Goal: Task Accomplishment & Management: Manage account settings

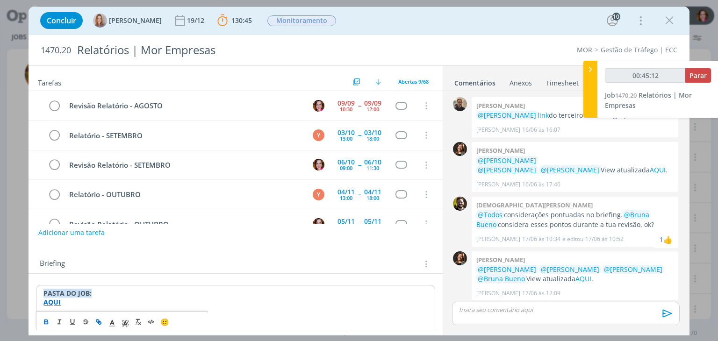
scroll to position [866, 0]
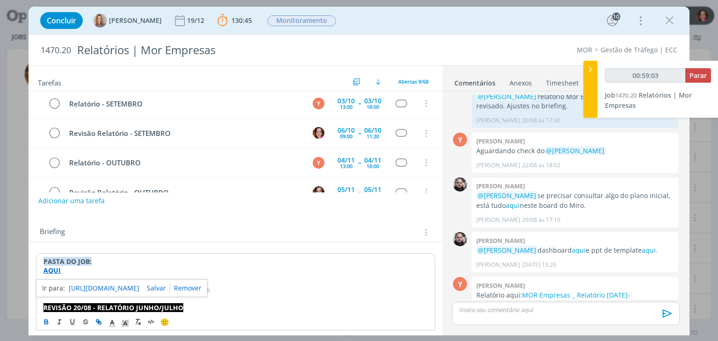
click at [466, 313] on p "dialog" at bounding box center [566, 310] width 212 height 8
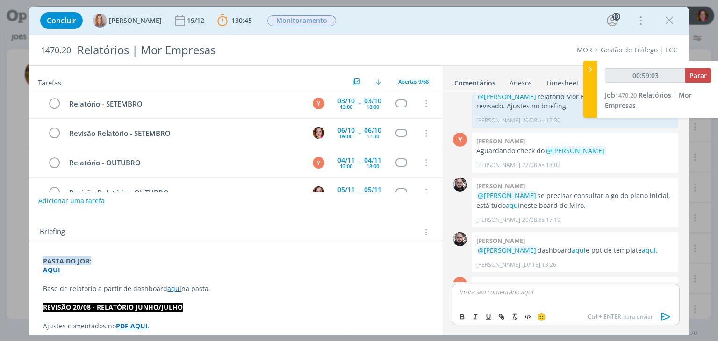
scroll to position [883, 0]
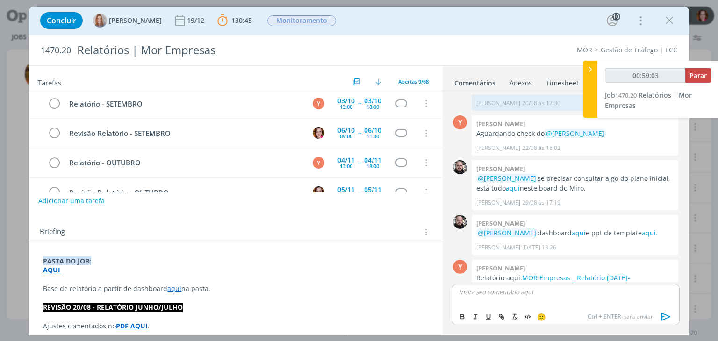
type input "00:59:04"
click at [220, 284] on p "Base de relatório a partir de dashboard aqui na pasta." at bounding box center [235, 288] width 385 height 9
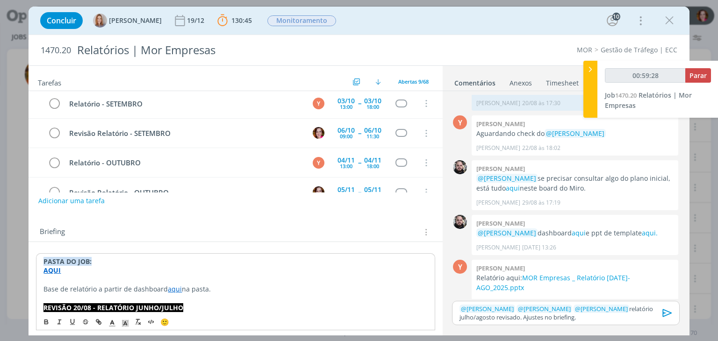
scroll to position [867, 0]
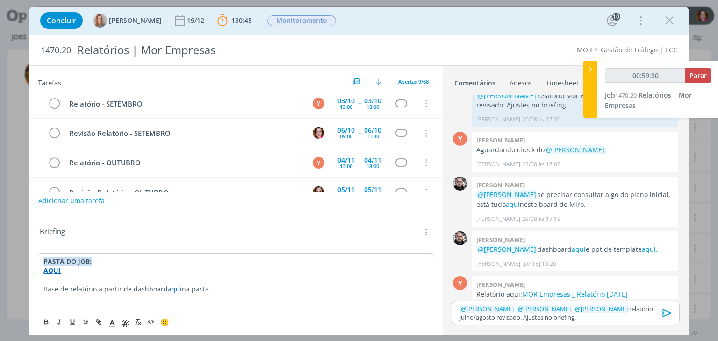
type input "00:59:31"
click at [115, 323] on icon "dialog" at bounding box center [112, 323] width 8 height 8
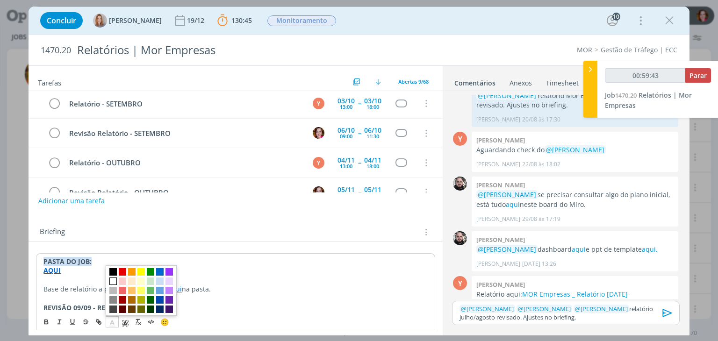
click at [114, 281] on span "dialog" at bounding box center [112, 281] width 7 height 7
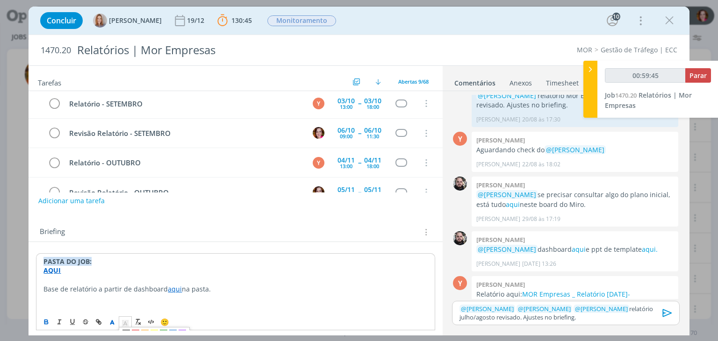
click at [124, 320] on icon "dialog" at bounding box center [125, 323] width 8 height 8
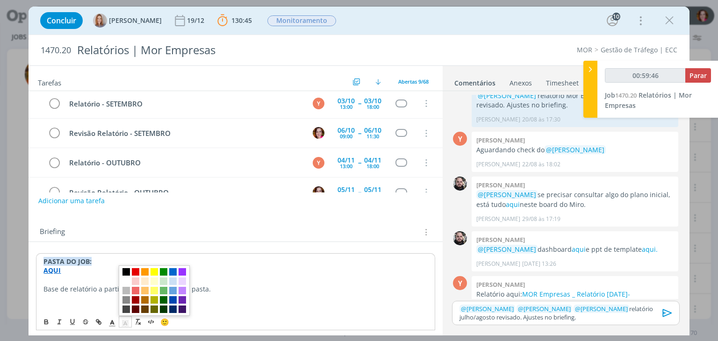
click at [126, 273] on span "dialog" at bounding box center [126, 271] width 7 height 7
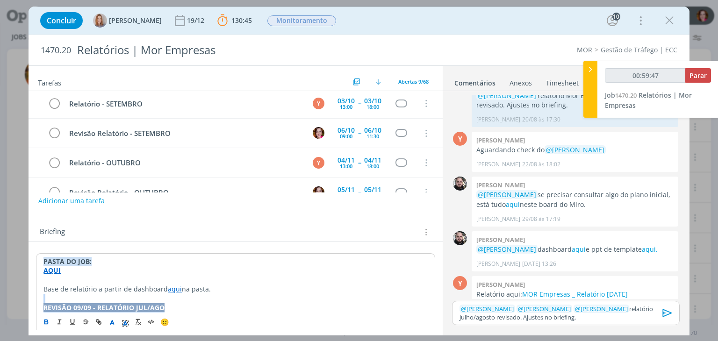
click at [165, 303] on p "REVISÃO 09/09 - RELATÓRIO JUL/AGO" at bounding box center [235, 307] width 384 height 9
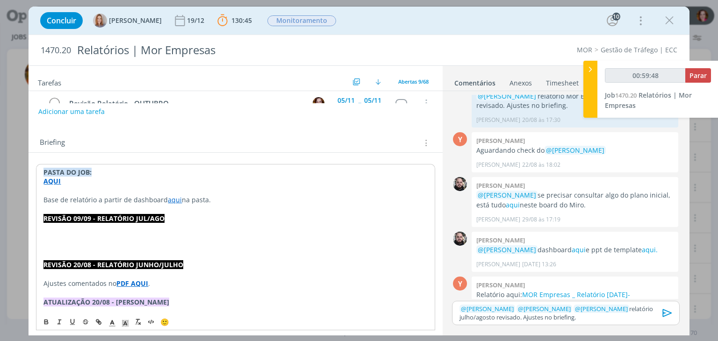
scroll to position [108, 0]
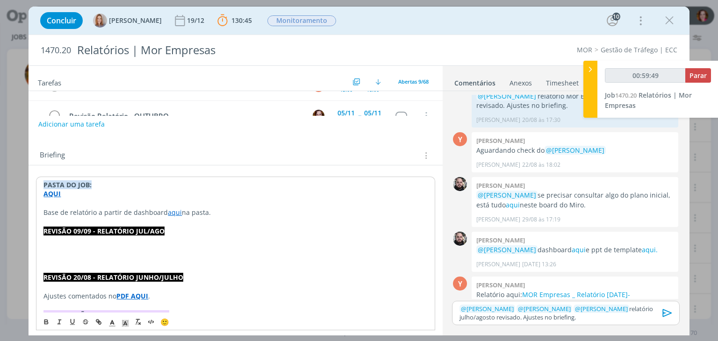
click at [69, 252] on p "dialog" at bounding box center [235, 250] width 384 height 9
click at [162, 247] on p "Comentários nos slides 13, 20, 32 e" at bounding box center [235, 249] width 385 height 9
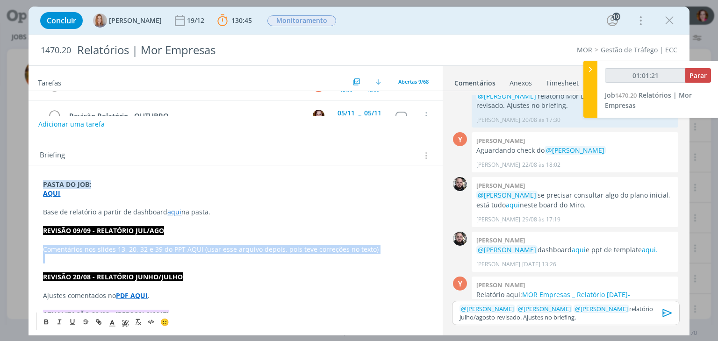
drag, startPoint x: 42, startPoint y: 249, endPoint x: 172, endPoint y: 253, distance: 130.1
click at [95, 245] on p "Comentários nos slides 13, 20, 32 e 39 do PPT AQUI (usar esse arquivo depois, p…" at bounding box center [235, 249] width 385 height 9
drag, startPoint x: 96, startPoint y: 247, endPoint x: 201, endPoint y: 246, distance: 104.8
click at [201, 246] on p "Comentários nos slides 13, 20, 32 e 39 do PPT AQUI (usar esse arquivo depois, p…" at bounding box center [235, 249] width 385 height 9
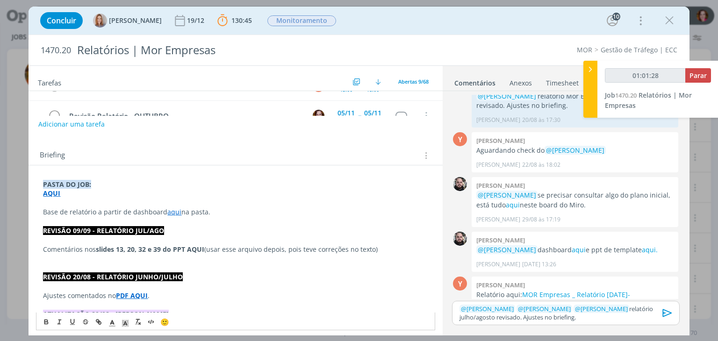
click at [198, 245] on strong "slides 13, 20, 32 e 39 do PPT AQUI" at bounding box center [150, 249] width 108 height 9
click at [173, 248] on strong "slides 13, 20, 32 e 39 do PPT AQUI" at bounding box center [150, 249] width 108 height 9
type input "01:01:36"
paste input "https://sobeae.sharepoint.com/sites/SOBEAE/Documentos%20Compartilhados/Forms/Al…"
type input "https://sobeae.sharepoint.com/sites/SOBEAE/Documentos%20Compartilhados/Forms/Al…"
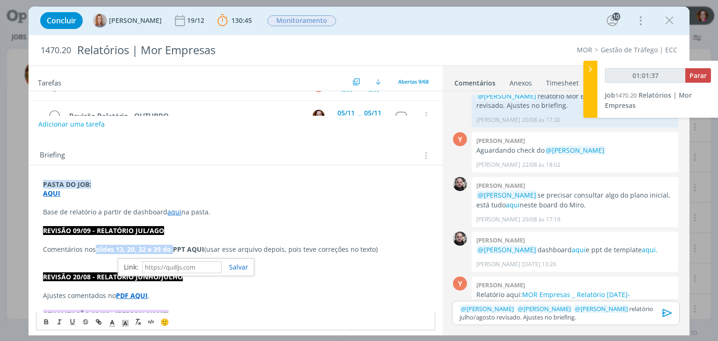
scroll to position [0, 0]
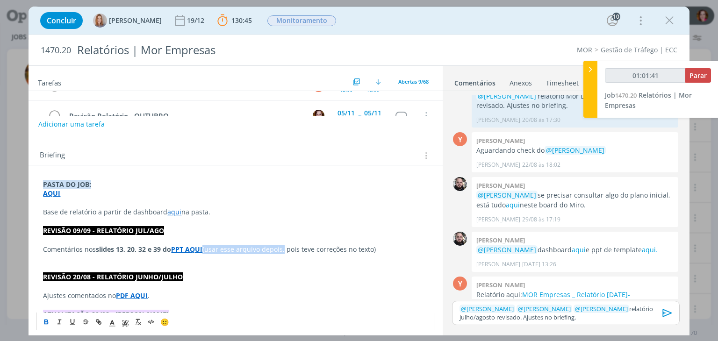
drag, startPoint x: 284, startPoint y: 247, endPoint x: 204, endPoint y: 247, distance: 80.4
click at [204, 247] on p "Comentários nos slides 13, 20, 32 e 39 do PPT AQUI (usar esse arquivo depois, p…" at bounding box center [235, 249] width 385 height 9
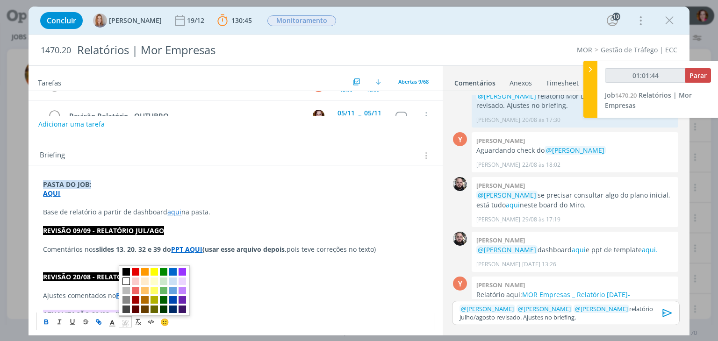
click at [126, 323] on polyline "dialog" at bounding box center [125, 324] width 3 height 4
click at [154, 274] on span "dialog" at bounding box center [154, 271] width 7 height 7
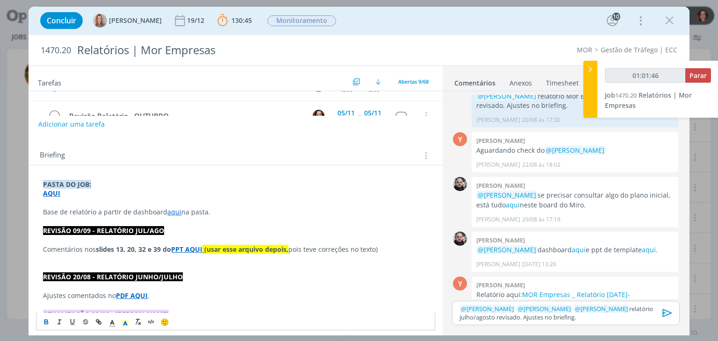
click at [236, 259] on p "dialog" at bounding box center [235, 258] width 385 height 9
click at [318, 248] on p "Comentários nos slides 13, 20, 32 e 39 do PPT AQUI (usar esse arquivo depois, p…" at bounding box center [235, 249] width 385 height 9
click at [664, 313] on icon "dialog" at bounding box center [667, 313] width 9 height 8
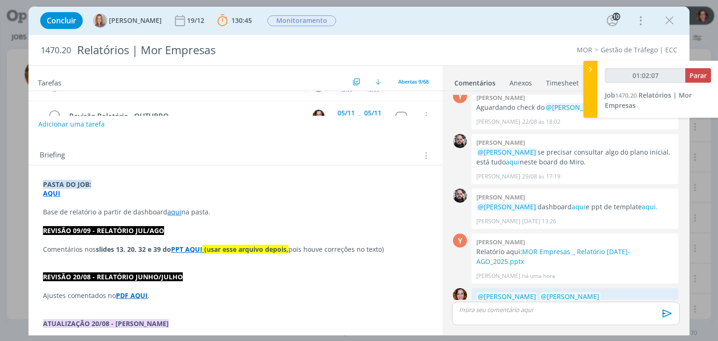
scroll to position [910, 0]
click at [195, 248] on strong "PPT AQUI" at bounding box center [186, 249] width 31 height 9
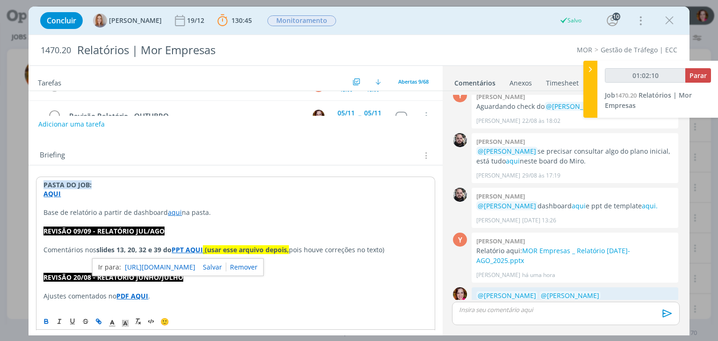
click at [195, 262] on link "https://sobeae.sharepoint.com/sites/SOBEAE/Documentos%20Compartilhados/Forms/Al…" at bounding box center [160, 267] width 71 height 12
click at [434, 106] on tr "Revisão Relatório - OUTUBRO 05/11 09:00 -- 05/11 11:30 Cancelar" at bounding box center [236, 115] width 414 height 29
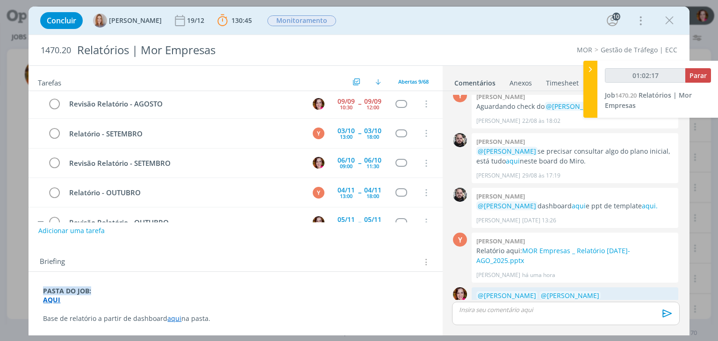
scroll to position [0, 0]
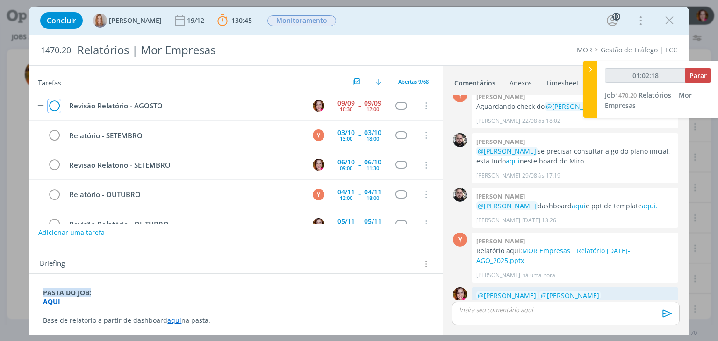
click at [54, 107] on icon "dialog" at bounding box center [54, 106] width 13 height 14
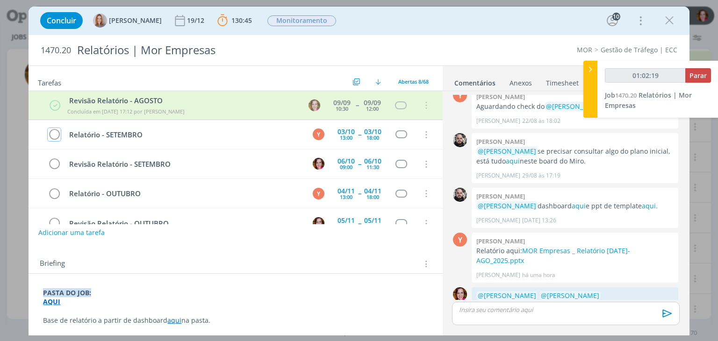
type input "01:02:20"
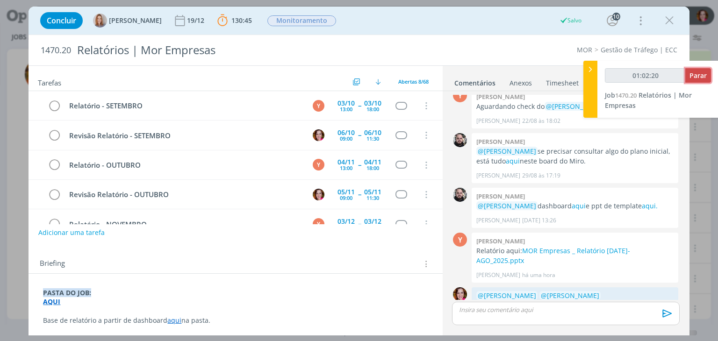
click at [694, 75] on span "Parar" at bounding box center [698, 75] width 17 height 9
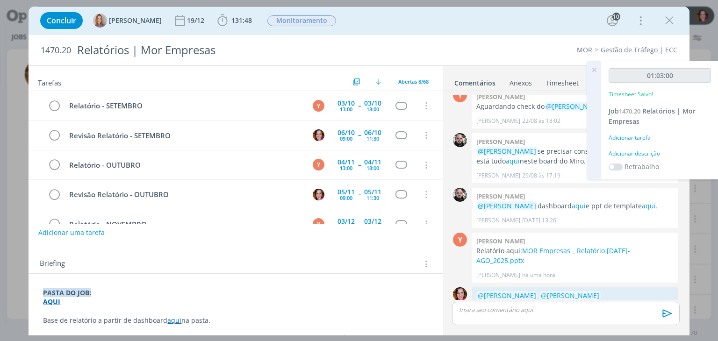
click at [628, 152] on div "Adicionar descrição" at bounding box center [660, 154] width 102 height 8
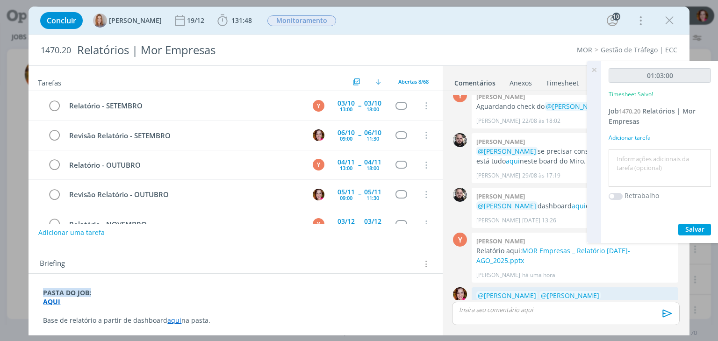
click at [628, 152] on textarea at bounding box center [660, 168] width 98 height 33
type textarea "Revisão relatório jul-ago"
click at [690, 229] on span "Salvar" at bounding box center [695, 229] width 19 height 9
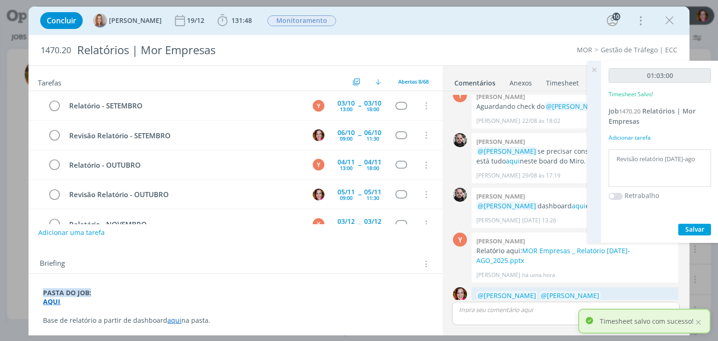
click at [594, 70] on icon at bounding box center [594, 70] width 17 height 18
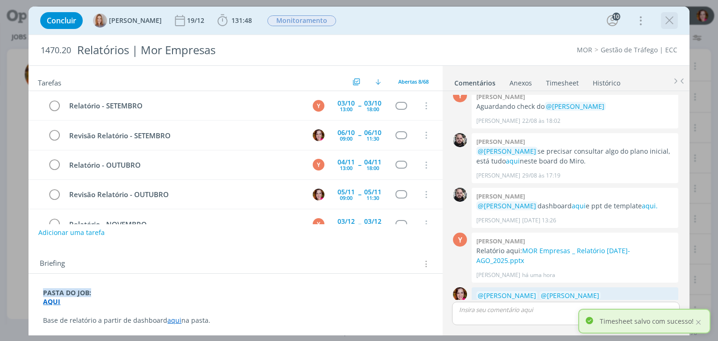
click at [667, 21] on icon "dialog" at bounding box center [670, 21] width 14 height 14
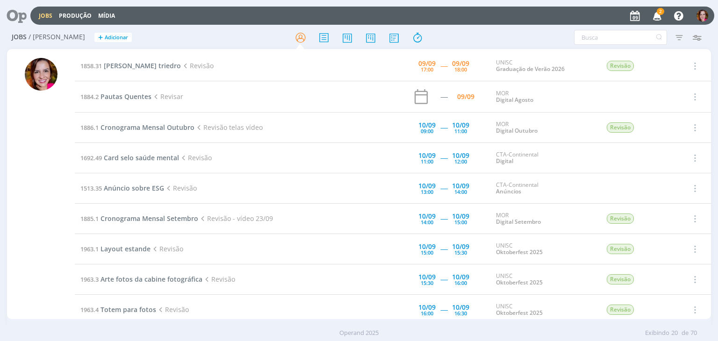
click at [657, 15] on icon "button" at bounding box center [658, 15] width 16 height 16
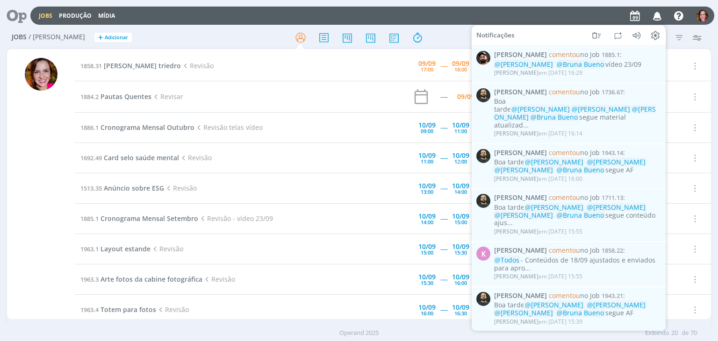
click at [434, 27] on div "Jobs / Minha Pauta + Adicionar Atenção! Novo comportamento nos filtros de Pauta…" at bounding box center [359, 37] width 704 height 23
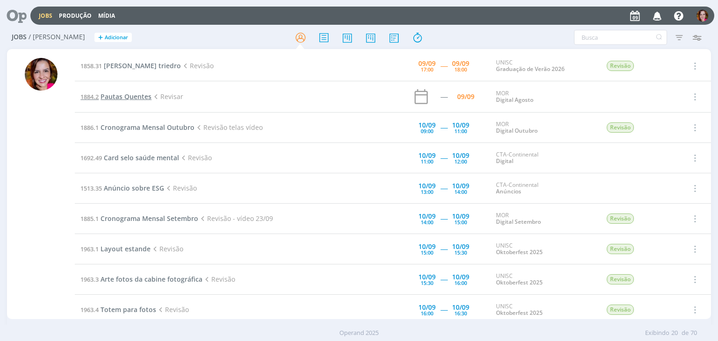
click at [137, 95] on span "Pautas Quentes" at bounding box center [126, 96] width 51 height 9
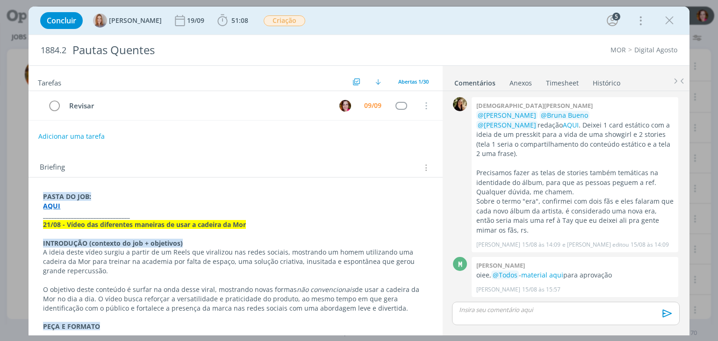
scroll to position [896, 0]
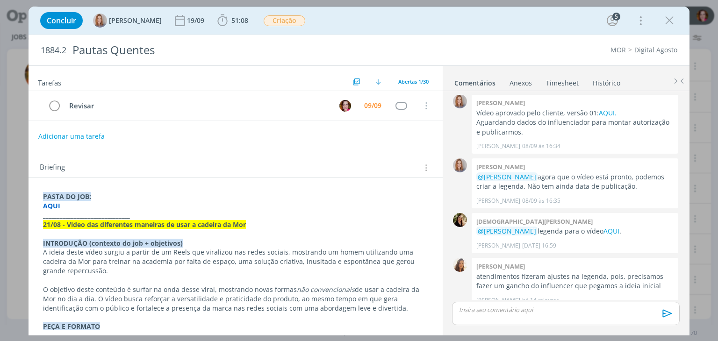
click at [213, 162] on div "Briefing Briefings Predefinidos Versões do Briefing Ver Briefing do Projeto" at bounding box center [237, 168] width 394 height 12
click at [611, 227] on link "AQUI" at bounding box center [612, 231] width 16 height 9
click at [668, 23] on icon "dialog" at bounding box center [670, 21] width 14 height 14
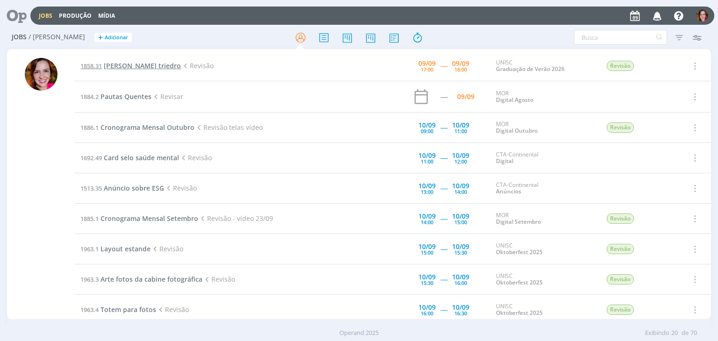
click at [124, 65] on span "Lonas triedro" at bounding box center [142, 65] width 77 height 9
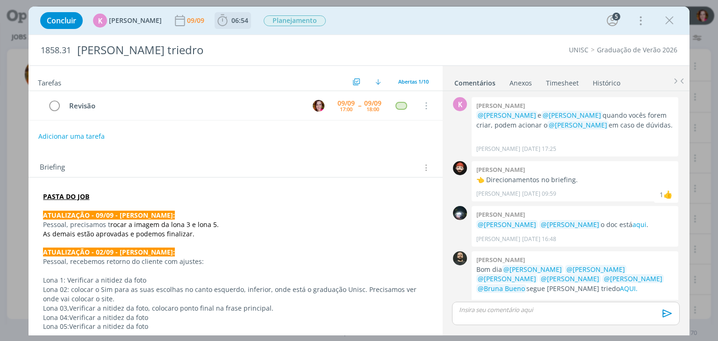
scroll to position [374, 0]
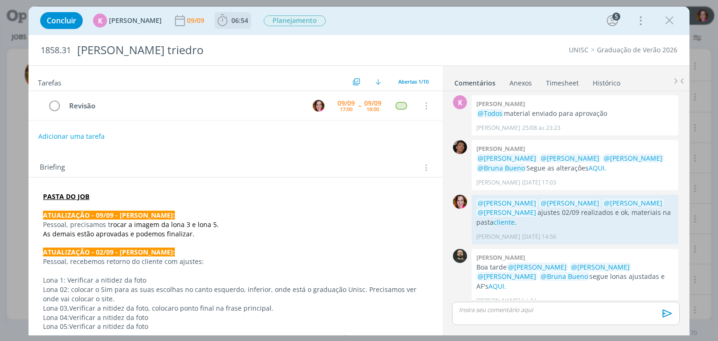
click at [234, 20] on span "06:54" at bounding box center [239, 20] width 17 height 9
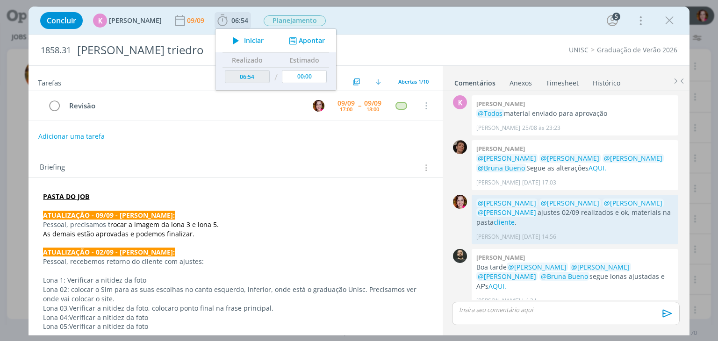
click at [234, 41] on icon "dialog" at bounding box center [236, 41] width 16 height 12
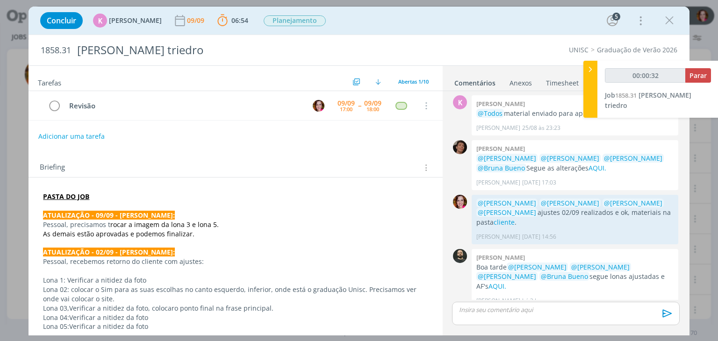
click at [224, 230] on p "As demais estão aprovadas e podemos finalizar." at bounding box center [235, 234] width 385 height 9
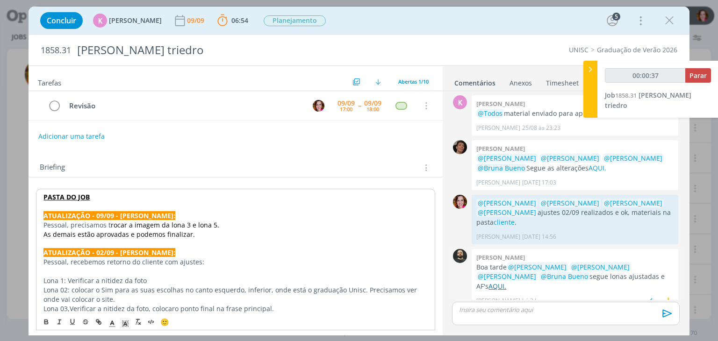
click at [506, 282] on link "AQUI." at bounding box center [498, 286] width 18 height 9
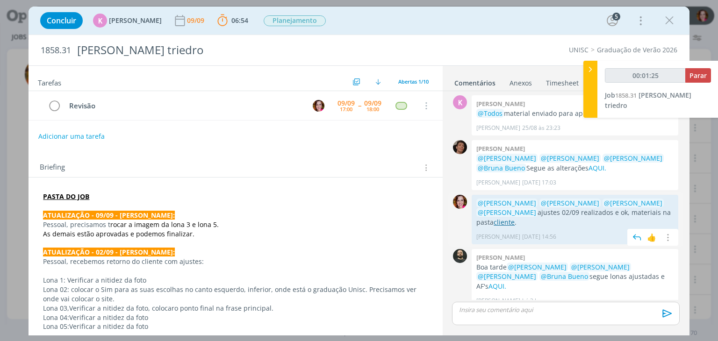
click at [509, 220] on link "cliente" at bounding box center [504, 222] width 21 height 9
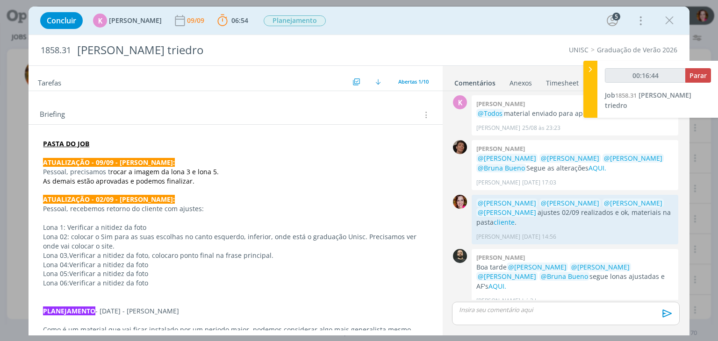
scroll to position [7, 0]
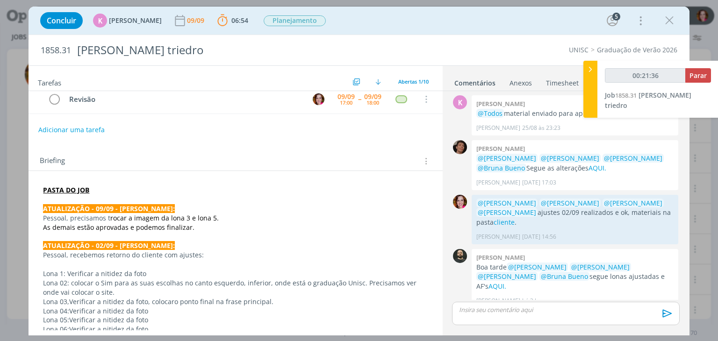
type input "00:21:37"
click at [471, 308] on p "dialog" at bounding box center [566, 310] width 212 height 8
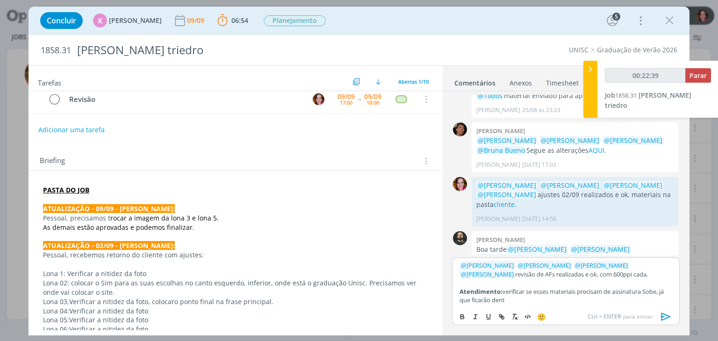
scroll to position [419, 0]
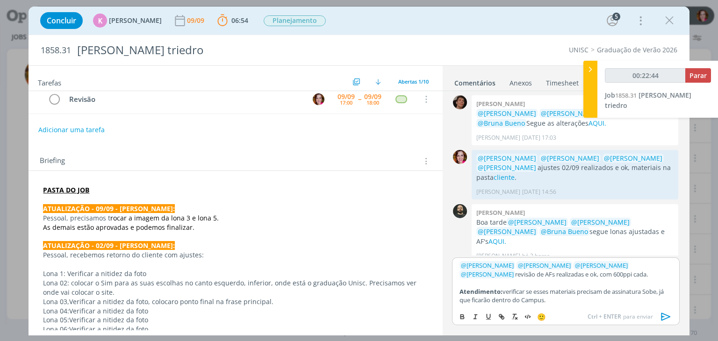
click at [609, 272] on p "﻿ @ Patrick Freitas ﻿ ﻿ @ Luíza Santana ﻿ ﻿ @ Beatriz Luchese ﻿ ﻿ @ Karoline Ar…" at bounding box center [566, 269] width 212 height 17
click at [602, 266] on p "﻿ @ Patrick Freitas ﻿ ﻿ @ Luíza Santana ﻿ ﻿ @ Beatriz Luchese ﻿ ﻿ @ Karoline Ar…" at bounding box center [566, 268] width 212 height 26
click at [207, 190] on p "PASTA DO JOB" at bounding box center [235, 190] width 385 height 9
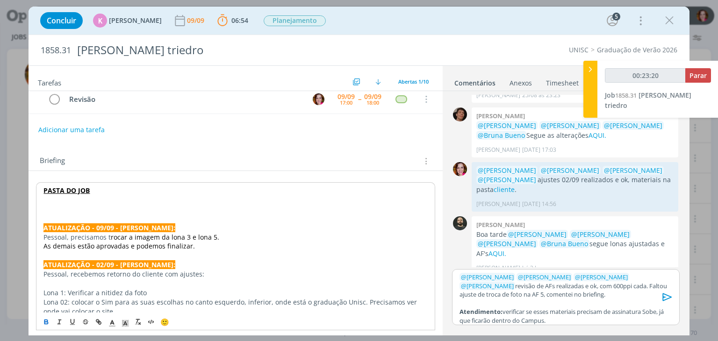
type input "00:23:21"
click at [112, 321] on polyline "dialog" at bounding box center [112, 323] width 3 height 4
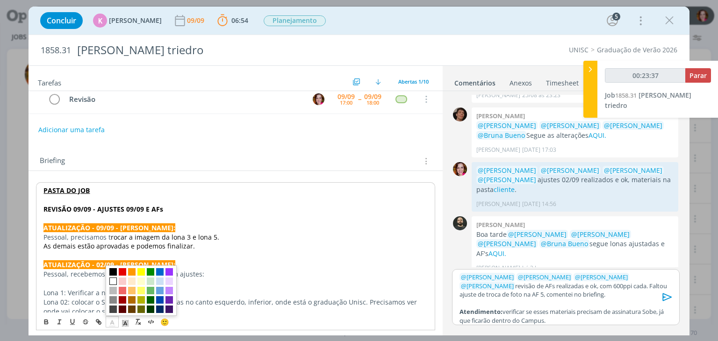
click at [114, 281] on span "dialog" at bounding box center [112, 281] width 7 height 7
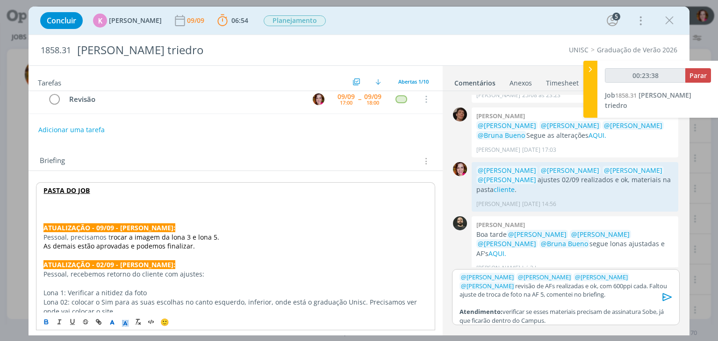
click at [126, 325] on icon "dialog" at bounding box center [125, 323] width 8 height 8
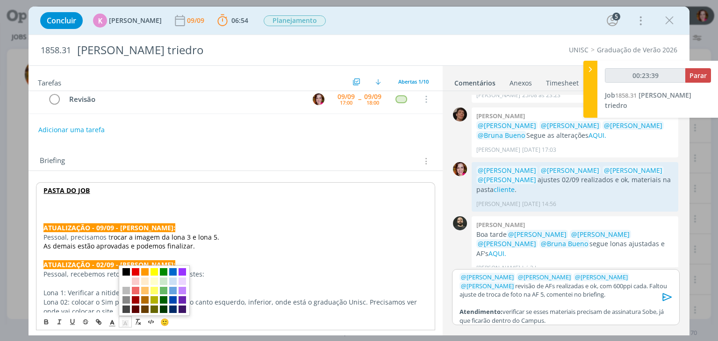
click at [127, 274] on span "dialog" at bounding box center [126, 271] width 7 height 7
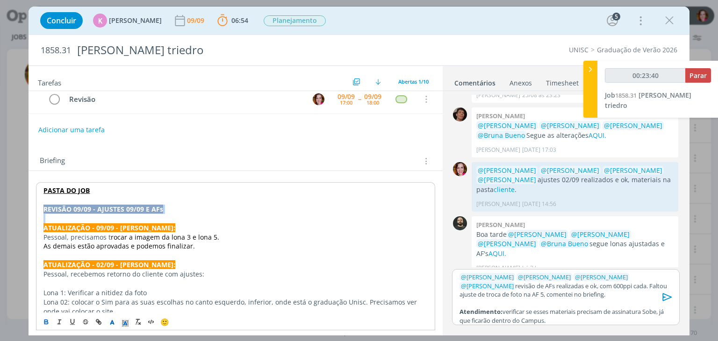
click at [179, 211] on p "REVISÃO 09/09 - AJUSTES 09/09 E AFs" at bounding box center [235, 209] width 384 height 9
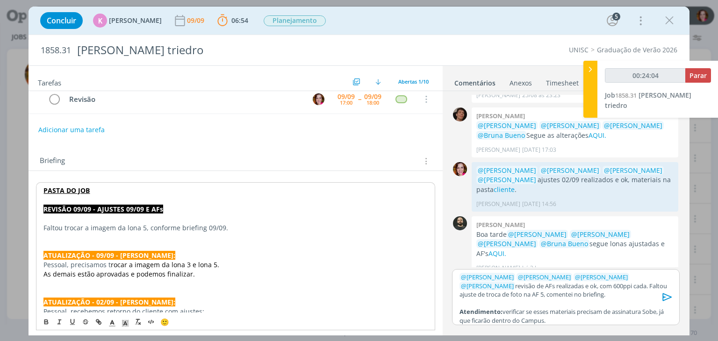
click at [666, 295] on icon "dialog" at bounding box center [667, 298] width 9 height 8
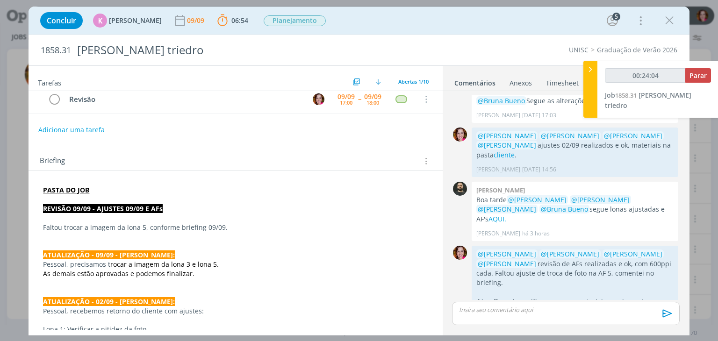
scroll to position [467, 0]
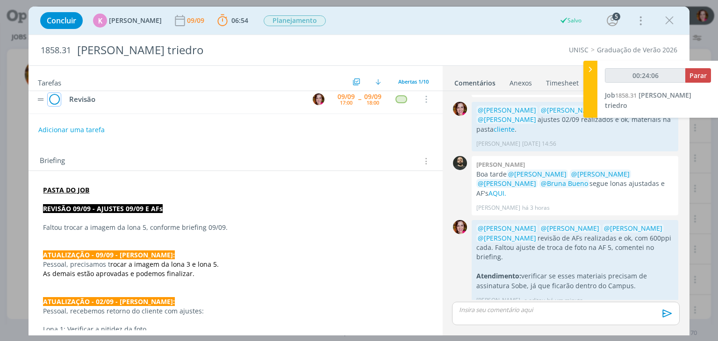
click at [54, 98] on icon "dialog" at bounding box center [54, 100] width 13 height 14
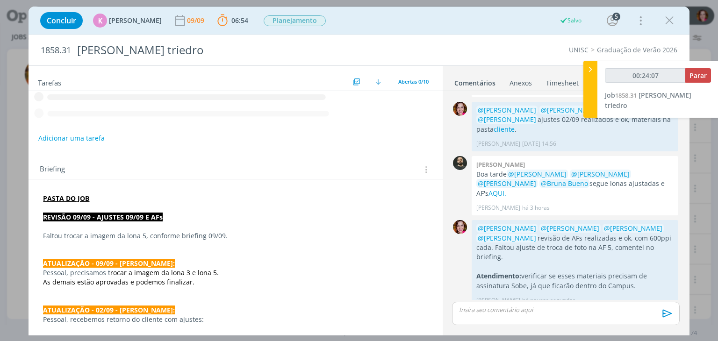
type input "00:24:08"
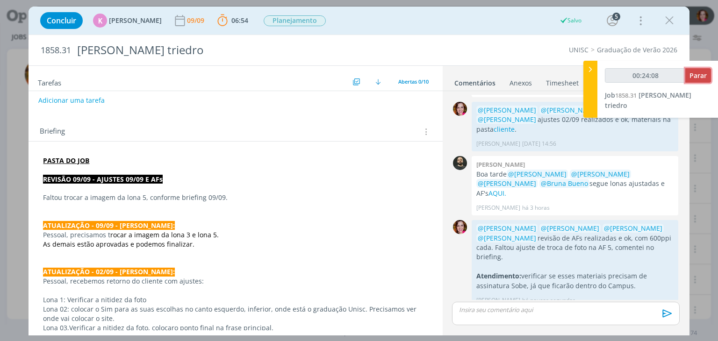
click at [698, 79] on span "Parar" at bounding box center [698, 75] width 17 height 9
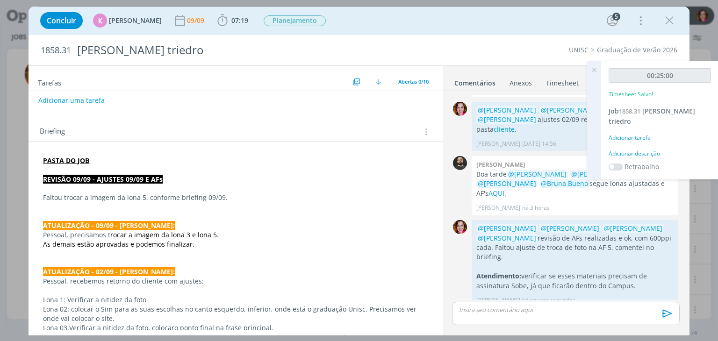
click at [627, 150] on div "Adicionar descrição" at bounding box center [660, 154] width 102 height 8
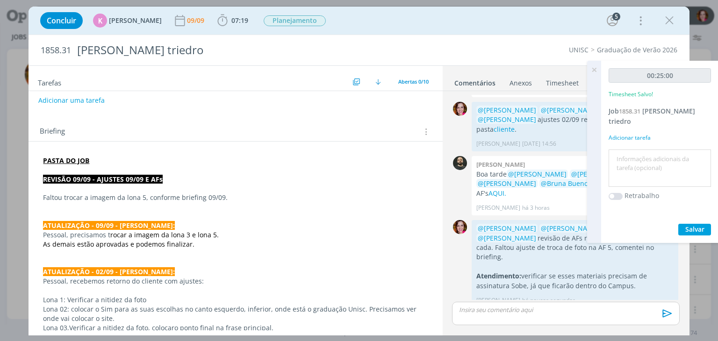
click at [621, 154] on textarea at bounding box center [660, 168] width 98 height 33
type textarea "Revisão ajustes 09/09 e AFs"
click at [695, 225] on span "Salvar" at bounding box center [695, 229] width 19 height 9
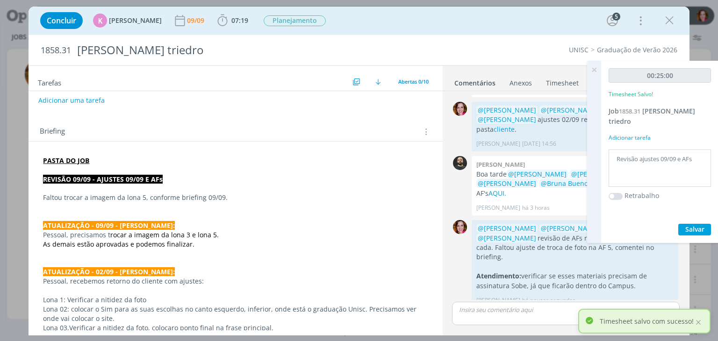
click at [593, 67] on icon at bounding box center [594, 70] width 17 height 18
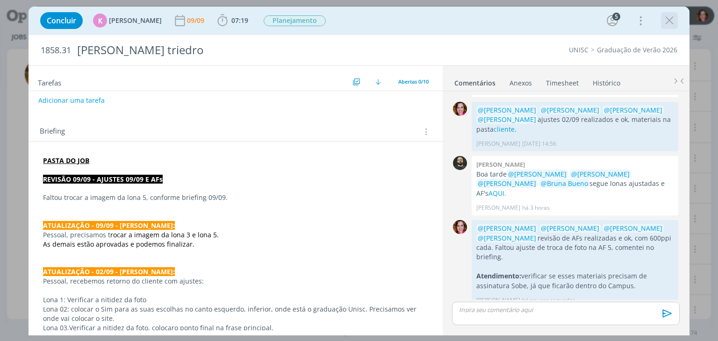
click at [669, 24] on icon "dialog" at bounding box center [670, 21] width 14 height 14
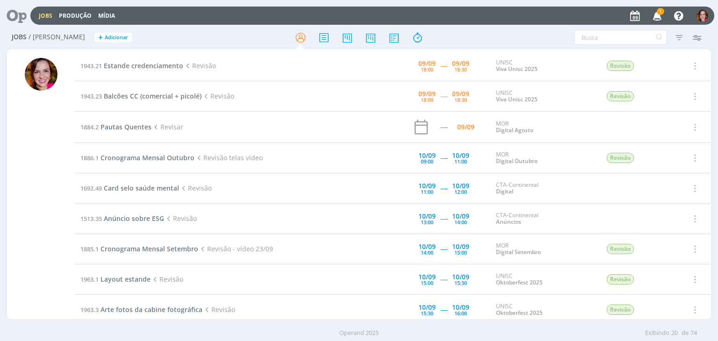
click at [653, 14] on icon "button" at bounding box center [658, 15] width 16 height 16
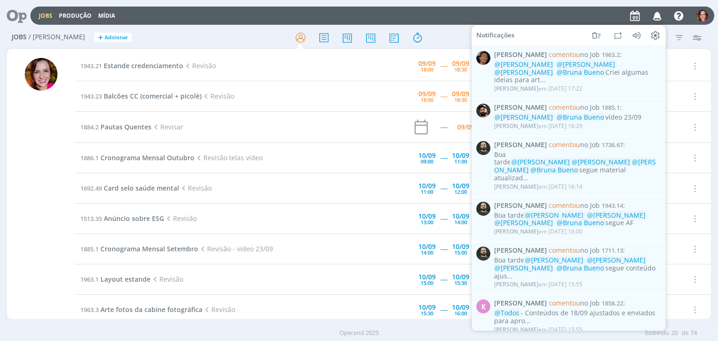
click at [471, 27] on div "Jobs / Minha Pauta + Adicionar Atenção! Novo comportamento nos filtros de Pauta…" at bounding box center [359, 37] width 704 height 23
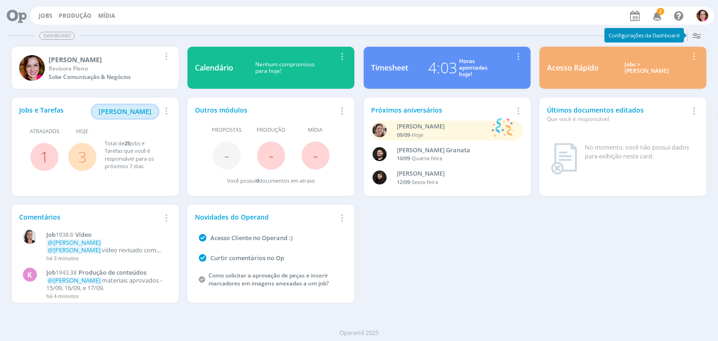
click at [131, 114] on span "Minha Pauta" at bounding box center [125, 111] width 53 height 9
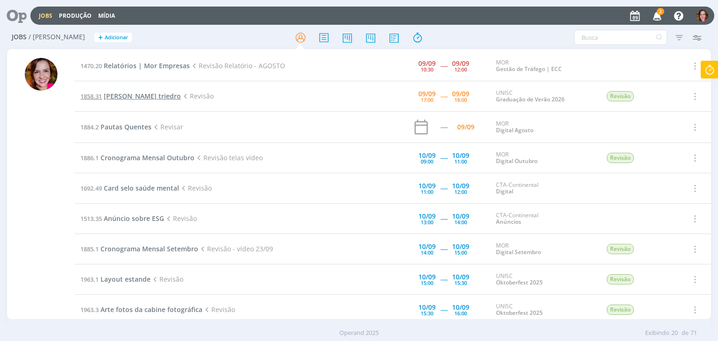
click at [129, 92] on span "[PERSON_NAME] triedro" at bounding box center [142, 96] width 77 height 9
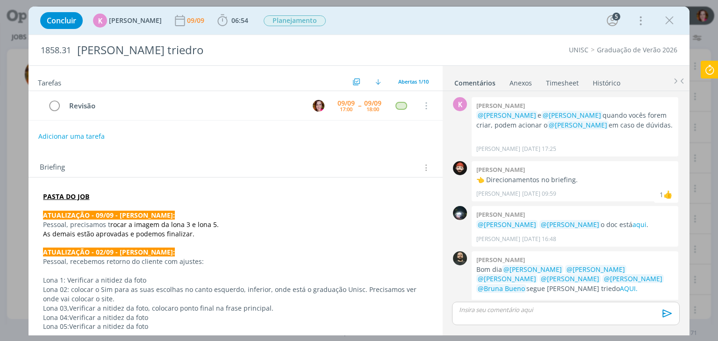
scroll to position [374, 0]
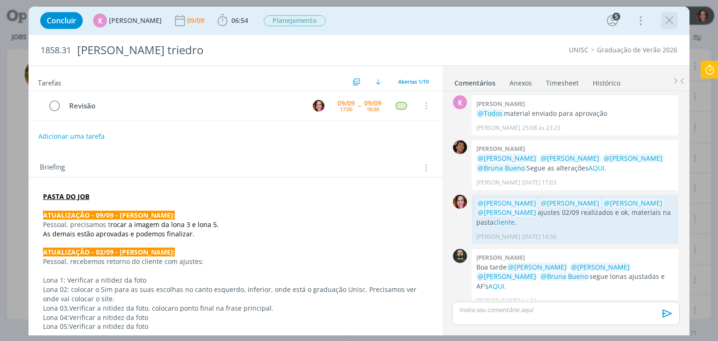
click at [672, 19] on icon "dialog" at bounding box center [670, 21] width 14 height 14
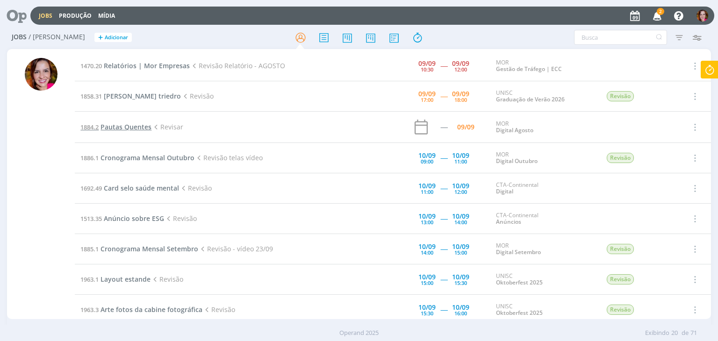
click at [131, 126] on span "Pautas Quentes" at bounding box center [126, 127] width 51 height 9
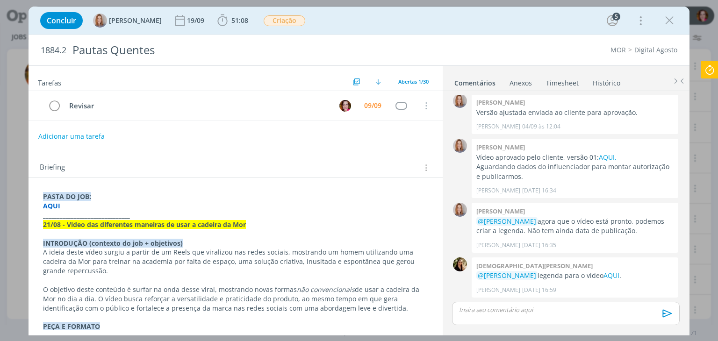
scroll to position [896, 0]
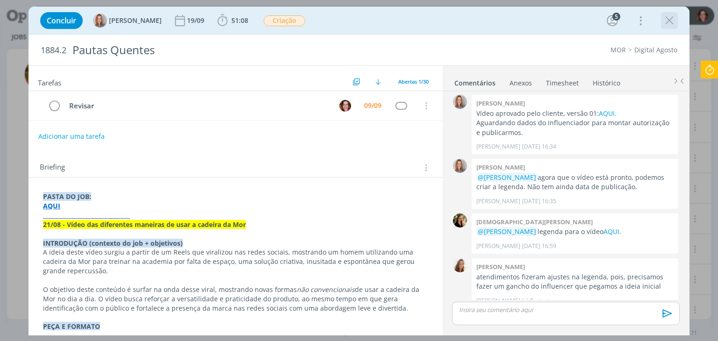
click at [672, 20] on icon "dialog" at bounding box center [670, 21] width 14 height 14
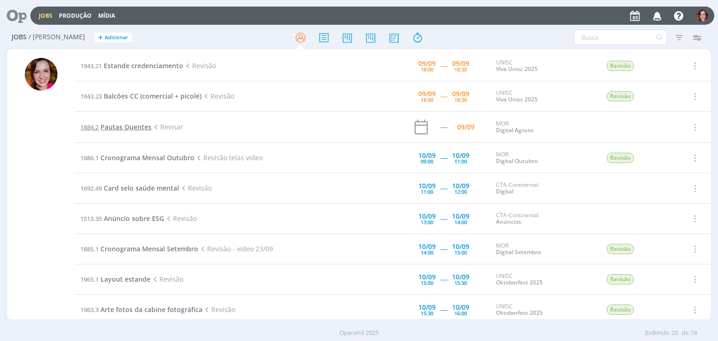
click at [138, 126] on span "Pautas Quentes" at bounding box center [126, 127] width 51 height 9
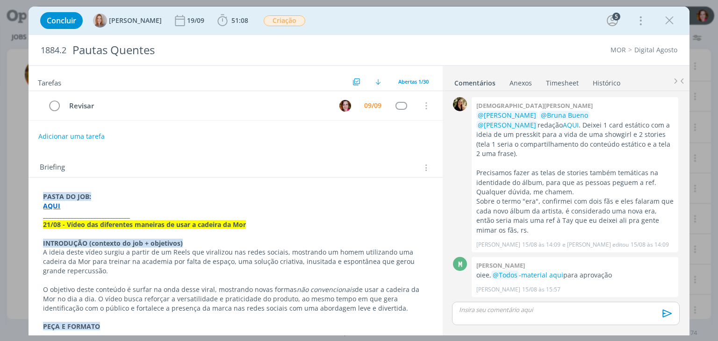
scroll to position [896, 0]
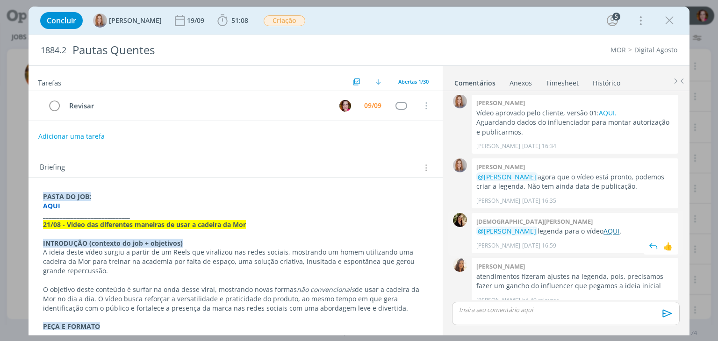
click at [611, 227] on link "AQUI" at bounding box center [612, 231] width 16 height 9
click at [230, 19] on b "51:08" at bounding box center [240, 20] width 21 height 7
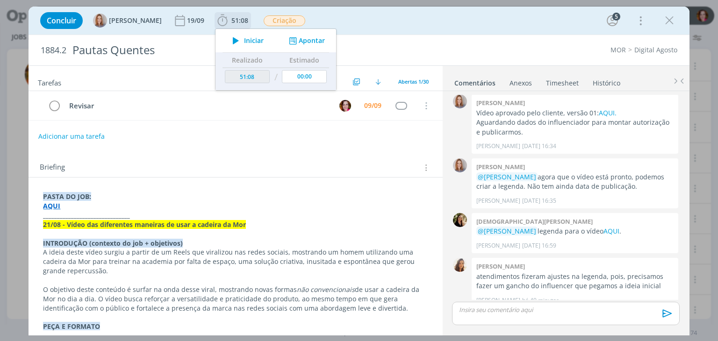
click at [306, 43] on button "Apontar" at bounding box center [306, 41] width 39 height 10
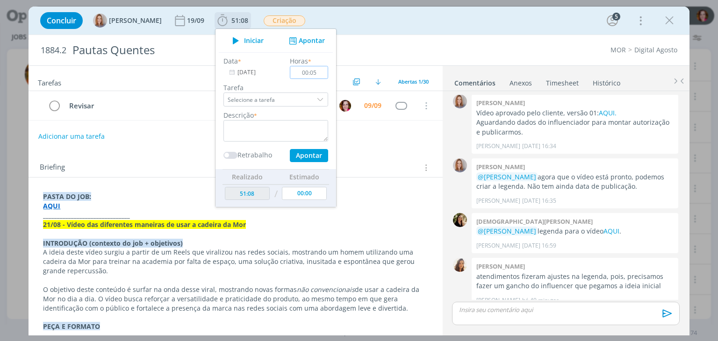
type input "00:05"
click at [253, 96] on input "Selecione a tarefa" at bounding box center [276, 100] width 105 height 14
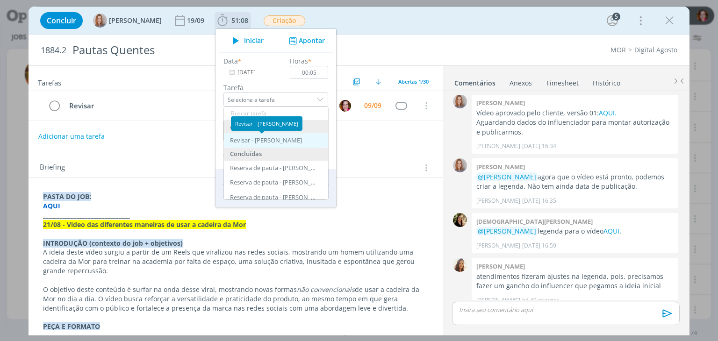
click at [244, 141] on div "Revisar - Bruna Bueno" at bounding box center [266, 140] width 72 height 7
type input "Revisar"
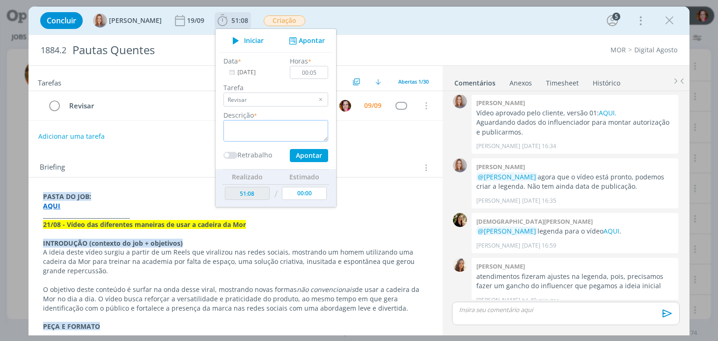
click at [251, 130] on textarea "dialog" at bounding box center [276, 131] width 105 height 22
type textarea "Revisão legenda vídeo"
click at [299, 158] on button "Apontar" at bounding box center [309, 155] width 38 height 13
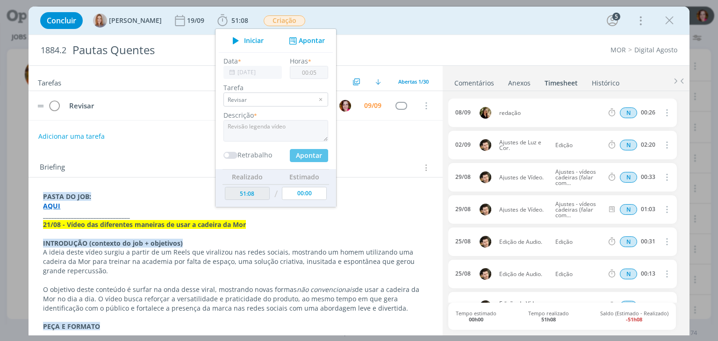
type input "51:13"
type input "00:00"
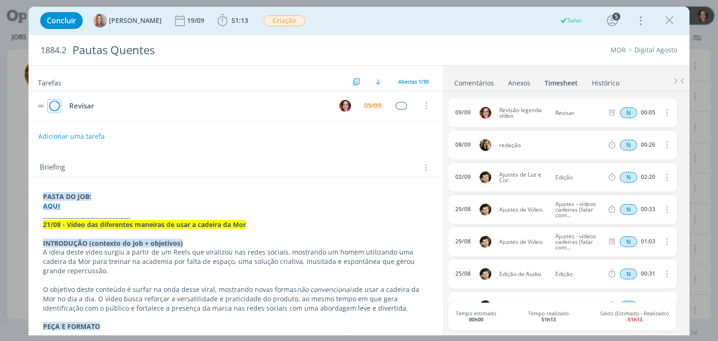
click at [53, 103] on icon "dialog" at bounding box center [54, 106] width 13 height 14
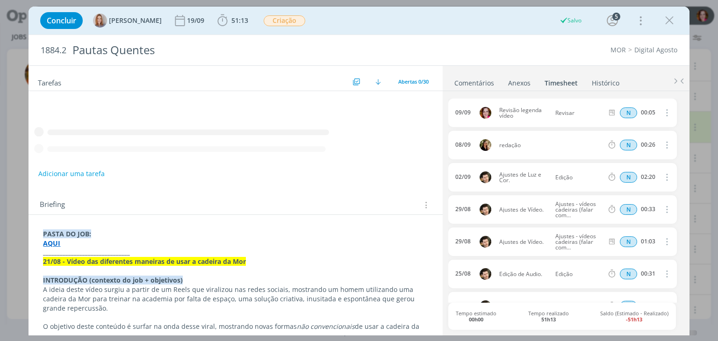
click at [464, 87] on link "Comentários" at bounding box center [474, 81] width 41 height 14
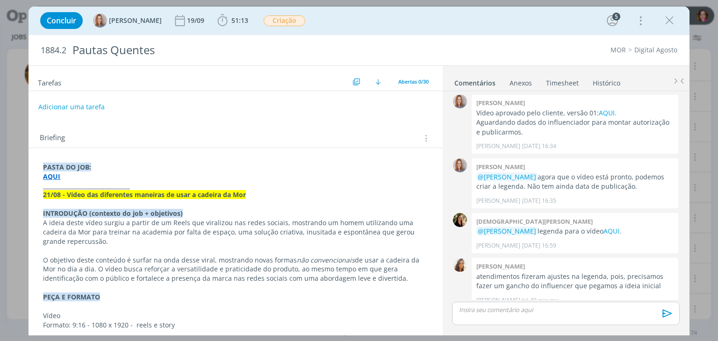
click at [51, 177] on strong "AQUI" at bounding box center [51, 176] width 17 height 9
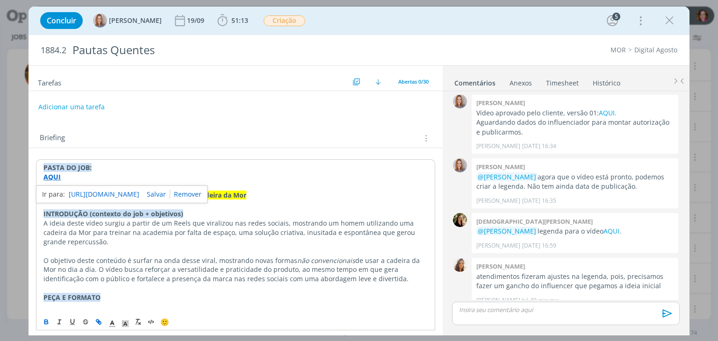
click at [79, 195] on link "https://sobeae.sharepoint.com/:f:/s/SOBEAE/EiI-9ep7DV9PlF48bFLGUNoBetQhEuypv5rc…" at bounding box center [104, 194] width 71 height 12
click at [613, 227] on link "AQUI" at bounding box center [612, 231] width 16 height 9
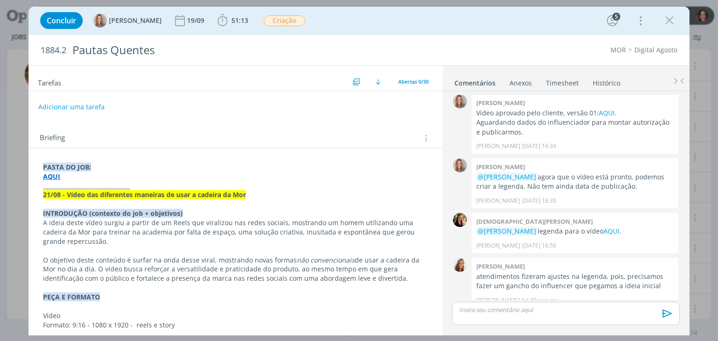
click at [472, 316] on div "dialog" at bounding box center [565, 313] width 227 height 23
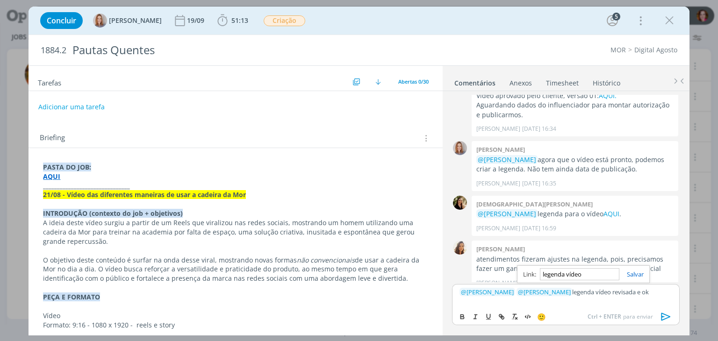
paste input "https://sobeae.sharepoint.com/:w:/s/SOBEAE/EW_2f7p2_P9HqdKqDpm1yKUBWymWfsYA93NQ…"
type input "https://sobeae.sharepoint.com/:w:/s/SOBEAE/EW_2f7p2_P9HqdKqDpm1yKUBWymWfsYA93NQ…"
click at [664, 316] on icon "dialog" at bounding box center [666, 317] width 14 height 14
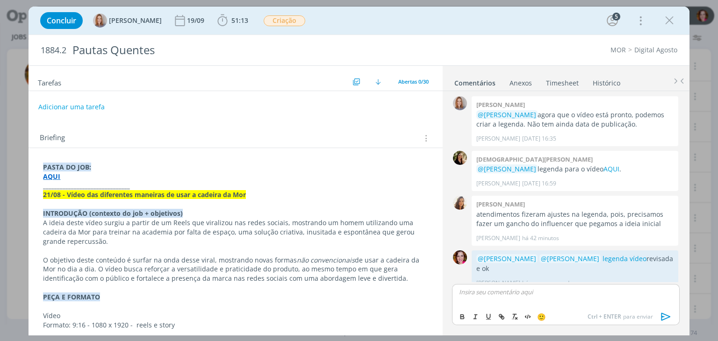
scroll to position [941, 0]
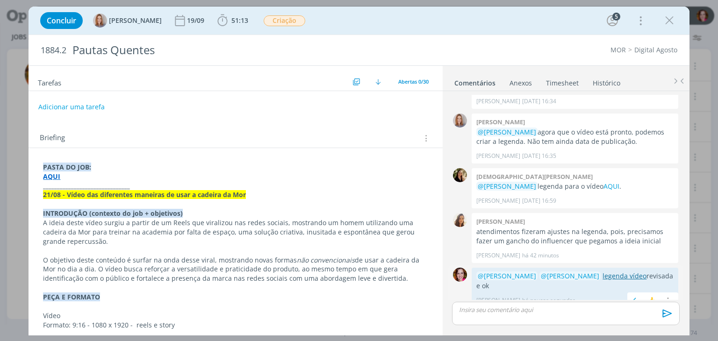
click at [605, 272] on link "legenda vídeo" at bounding box center [625, 276] width 44 height 9
click at [670, 21] on icon "dialog" at bounding box center [670, 21] width 14 height 14
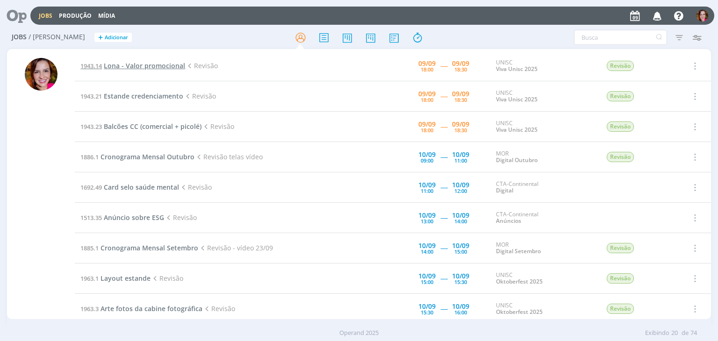
click at [135, 65] on span "Lona - Valor promocional" at bounding box center [144, 65] width 81 height 9
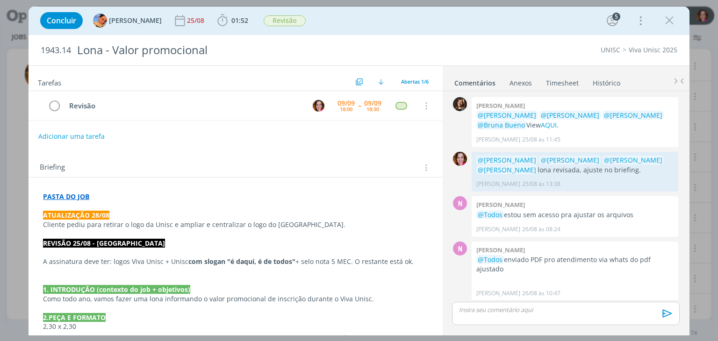
scroll to position [291, 0]
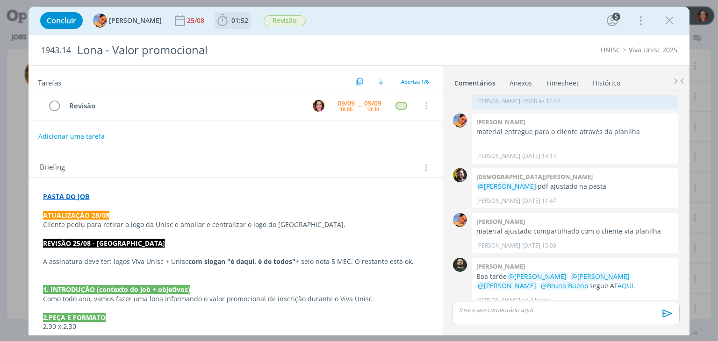
click at [231, 23] on span "01:52" at bounding box center [239, 20] width 17 height 9
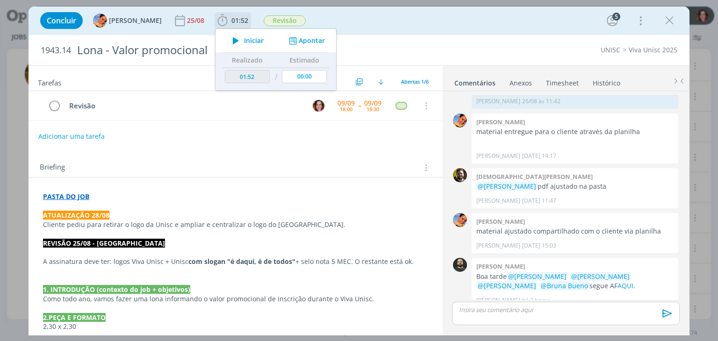
click at [228, 41] on icon "dialog" at bounding box center [236, 41] width 16 height 12
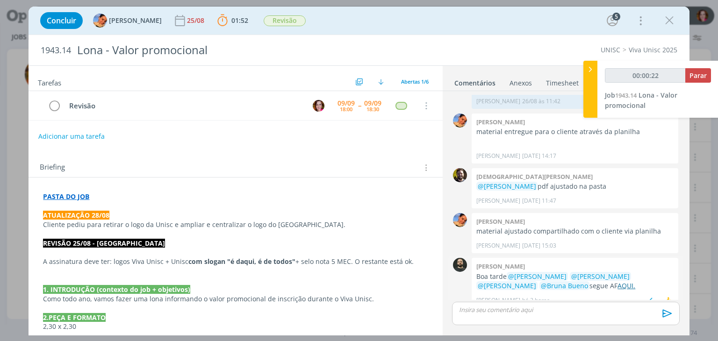
click at [618, 282] on link "AQUI." at bounding box center [627, 286] width 18 height 9
click at [563, 313] on p "dialog" at bounding box center [566, 310] width 212 height 8
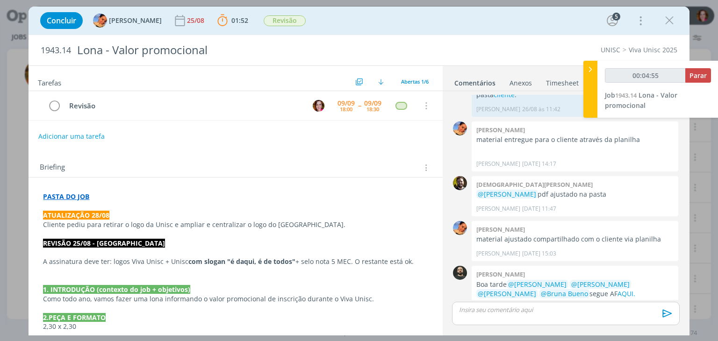
scroll to position [291, 0]
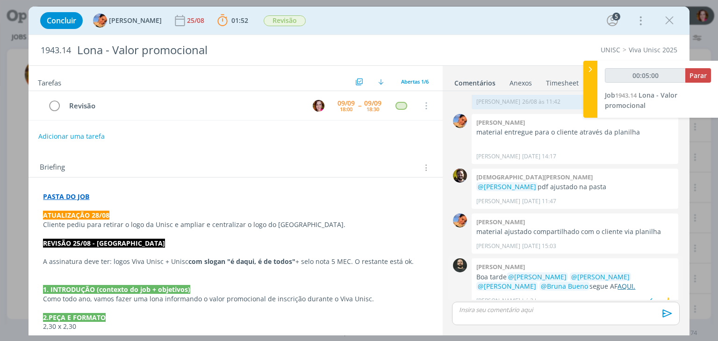
click at [618, 282] on link "AQUI." at bounding box center [627, 286] width 18 height 9
click at [481, 307] on p "dialog" at bounding box center [566, 310] width 212 height 8
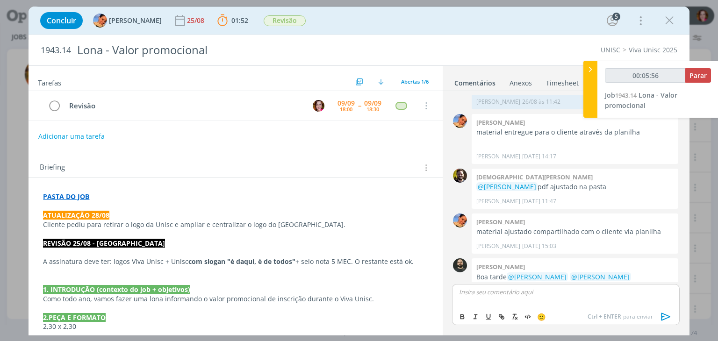
scroll to position [309, 0]
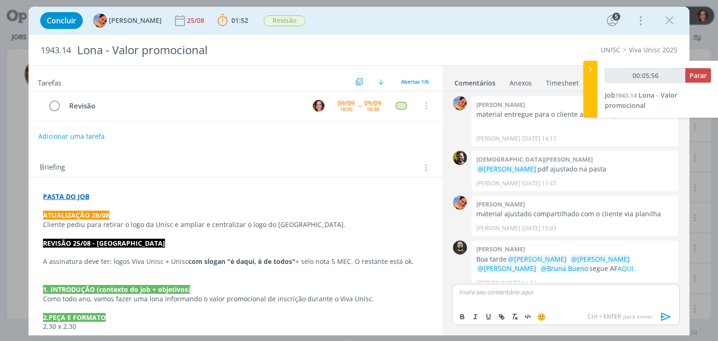
type input "00:05:57"
type input "00:06:13"
paste input "https://sobeae.sharepoint.com/sites/SOBEAE/Documentos%20Compartilhados/Forms/Al…"
type input "https://sobeae.sharepoint.com/sites/SOBEAE/Documentos%20Compartilhados/Forms/Al…"
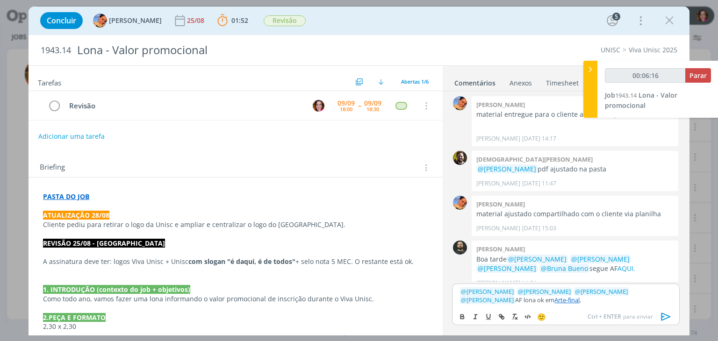
click at [555, 301] on link "Arte-final" at bounding box center [567, 300] width 25 height 8
click at [501, 283] on link "https://sobeae.sharepoint.com/sites/SOBEAE/Documentos%20Compartilhados/Forms/Al…" at bounding box center [514, 282] width 64 height 12
click at [662, 318] on icon "dialog" at bounding box center [665, 317] width 9 height 8
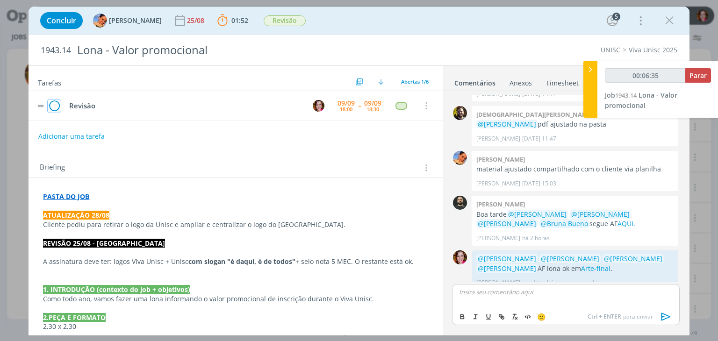
click at [56, 108] on icon "dialog" at bounding box center [54, 106] width 13 height 14
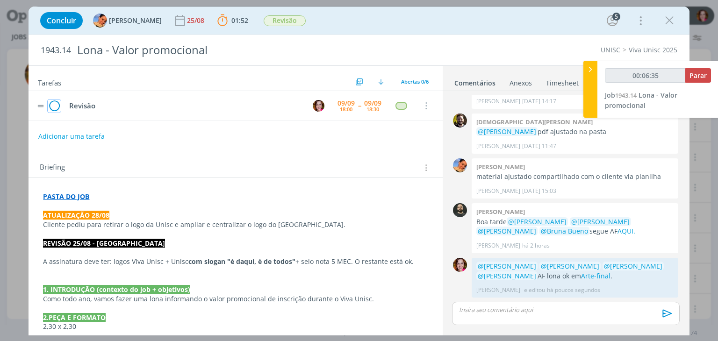
scroll to position [336, 0]
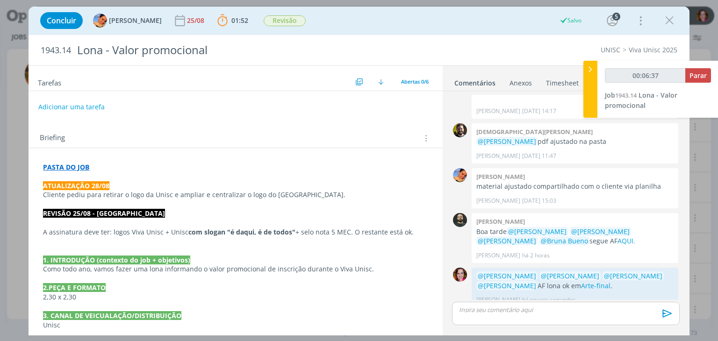
type input "00:06:38"
click at [696, 79] on span "Parar" at bounding box center [698, 75] width 17 height 9
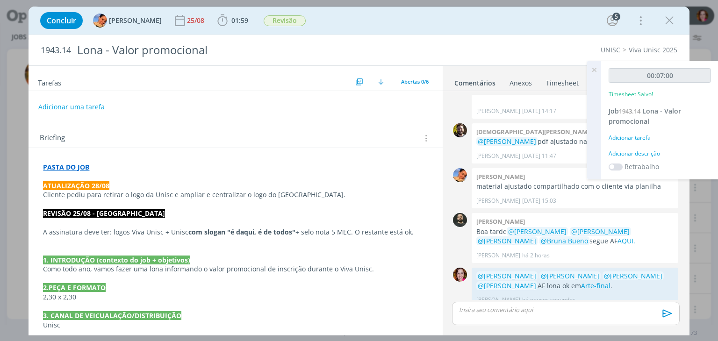
click at [636, 154] on div "Adicionar descrição" at bounding box center [660, 154] width 102 height 8
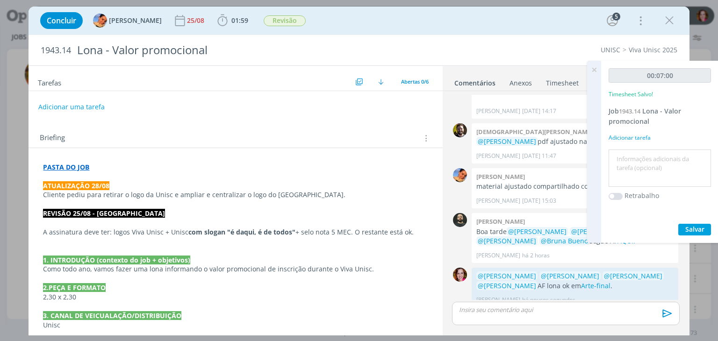
click at [636, 154] on textarea at bounding box center [660, 168] width 98 height 33
type textarea "Revisão AF"
click at [690, 232] on span "Salvar" at bounding box center [695, 229] width 19 height 9
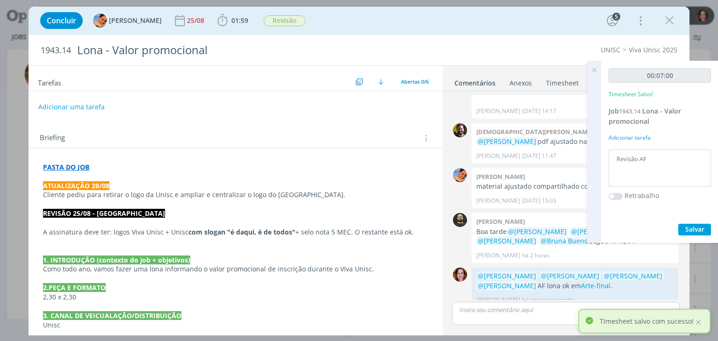
click at [594, 70] on icon at bounding box center [594, 70] width 17 height 18
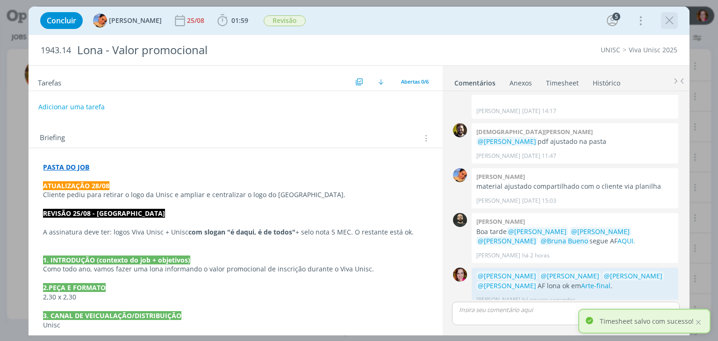
click at [667, 20] on icon "dialog" at bounding box center [670, 21] width 14 height 14
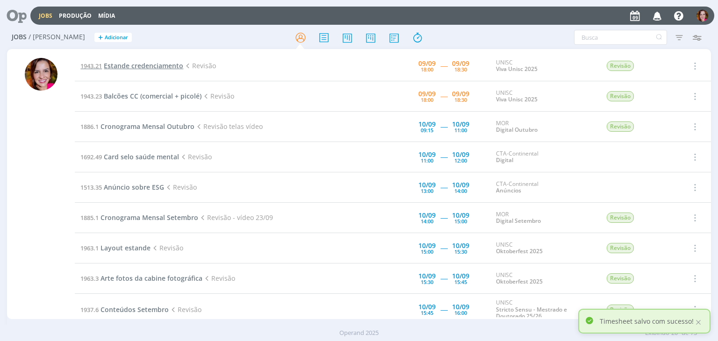
click at [119, 66] on span "Estande credenciamento" at bounding box center [143, 65] width 79 height 9
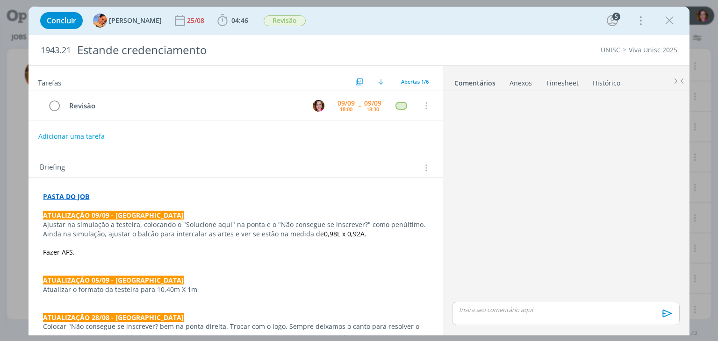
scroll to position [335, 0]
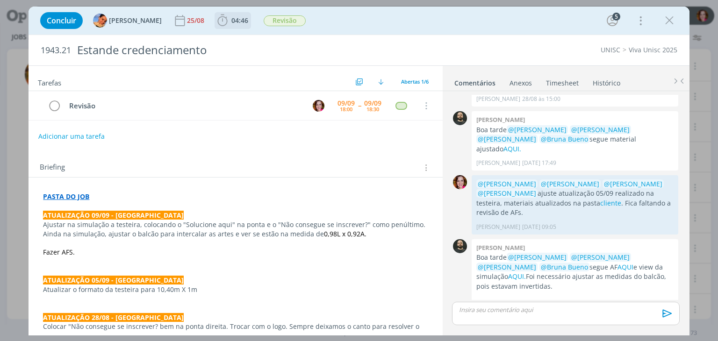
click at [218, 22] on icon "dialog" at bounding box center [223, 20] width 10 height 12
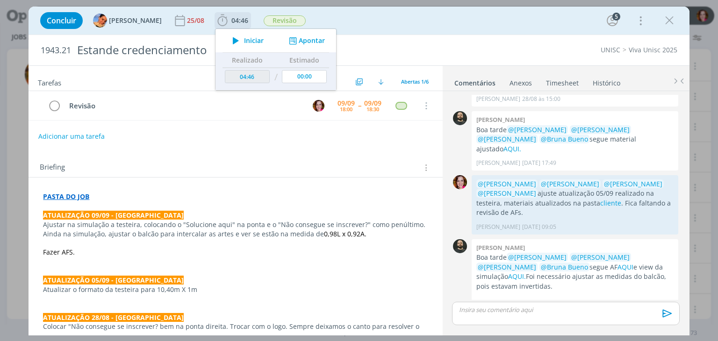
click at [230, 42] on icon "dialog" at bounding box center [236, 41] width 16 height 12
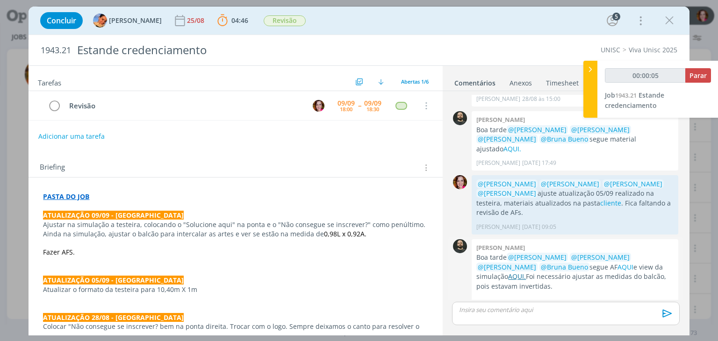
click at [508, 272] on link "AQUI." at bounding box center [517, 276] width 18 height 9
type input "00:03:21"
click at [464, 314] on p "dialog" at bounding box center [566, 310] width 212 height 8
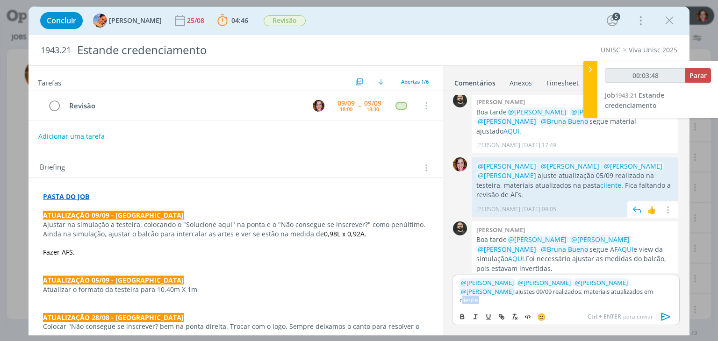
type input "00:03:49"
paste input "https://sobeae.sharepoint.com/sites/SOBEAE/Documentos%20Compartilhados/Forms/Al…"
type input "https://sobeae.sharepoint.com/sites/SOBEAE/Documentos%20Compartilhados/Forms/Al…"
click at [618, 245] on link "AQUI" at bounding box center [626, 249] width 16 height 9
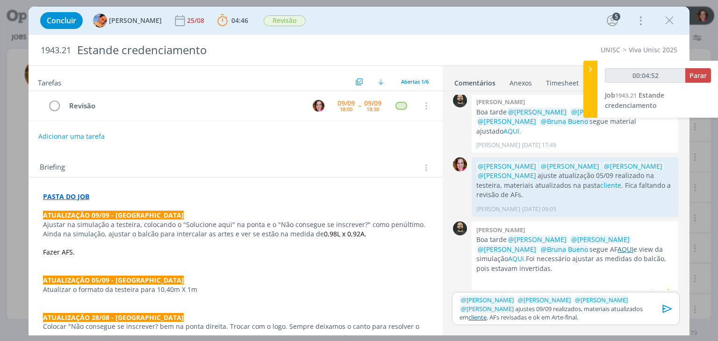
scroll to position [345, 0]
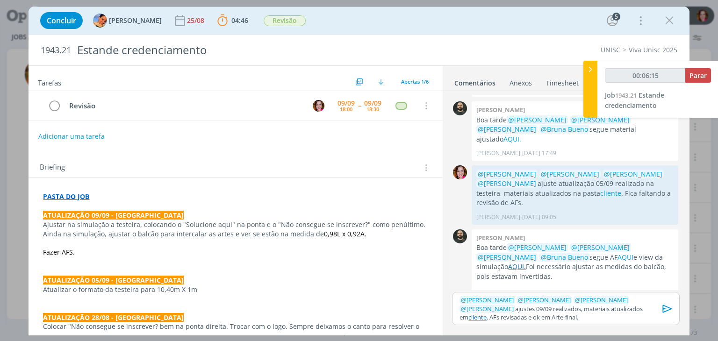
click at [508, 262] on link "AQUI." at bounding box center [517, 266] width 18 height 9
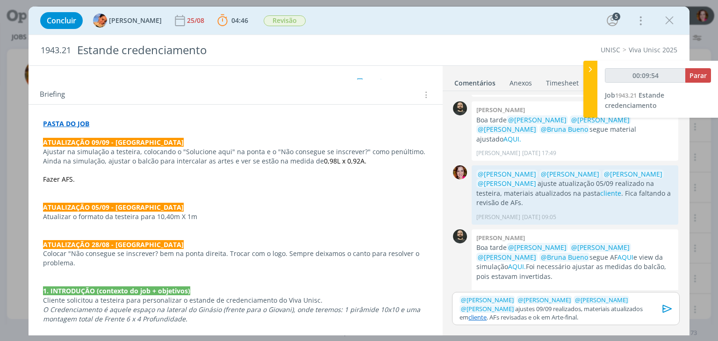
scroll to position [75, 0]
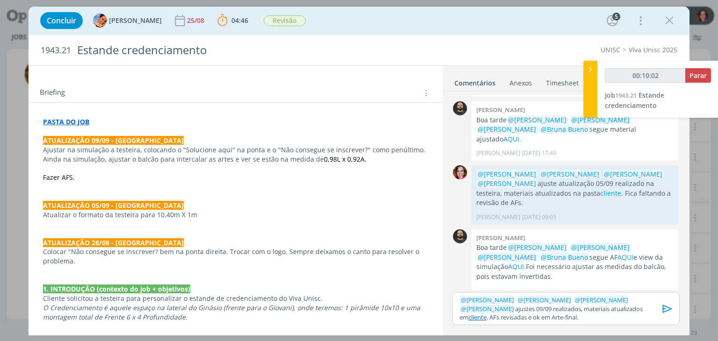
click at [127, 118] on p "PASTA DO JOB" at bounding box center [235, 121] width 385 height 9
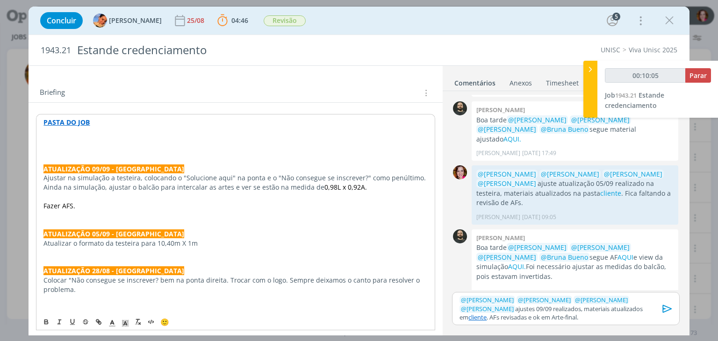
type input "00:10:06"
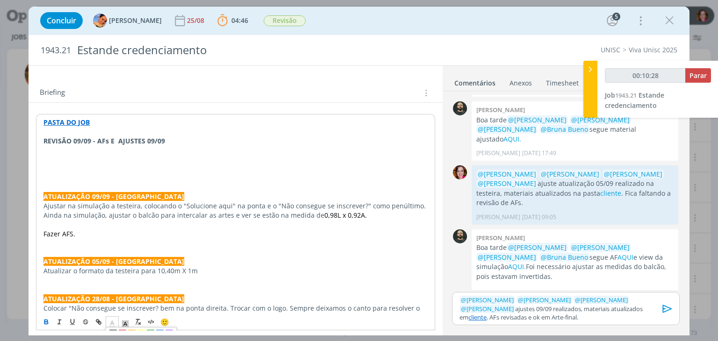
click at [112, 322] on icon "dialog" at bounding box center [112, 323] width 8 height 8
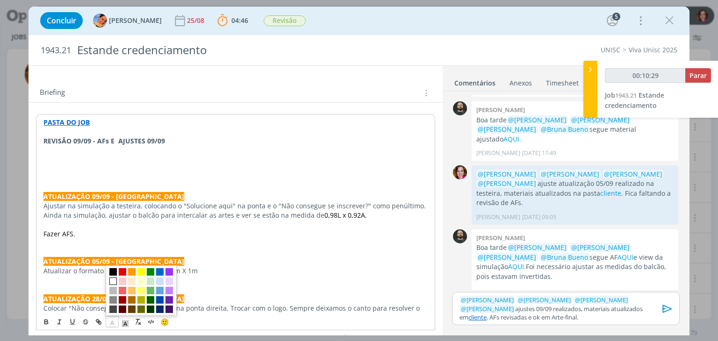
click at [115, 281] on span "dialog" at bounding box center [112, 281] width 7 height 7
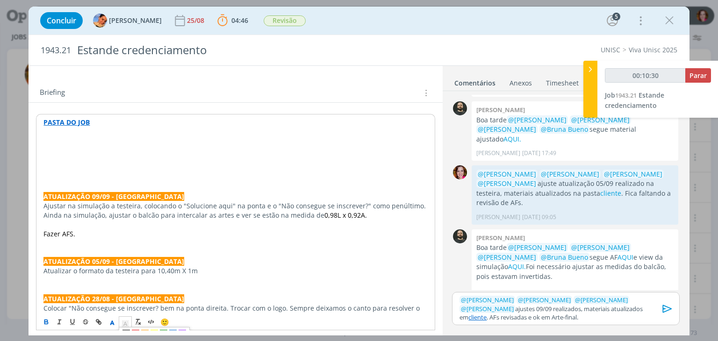
click at [127, 322] on icon "dialog" at bounding box center [125, 323] width 8 height 8
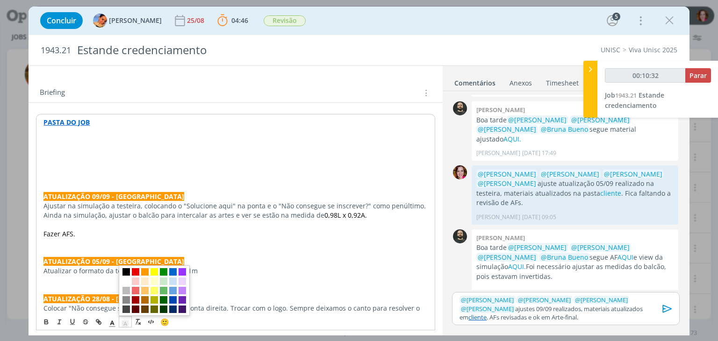
click at [127, 271] on span "dialog" at bounding box center [126, 271] width 7 height 7
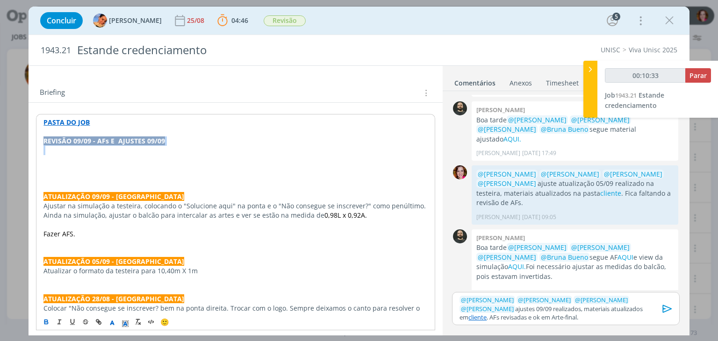
click at [181, 143] on p "REVISÃO 09/09 - AFs E AJUSTES 09/09" at bounding box center [235, 141] width 384 height 9
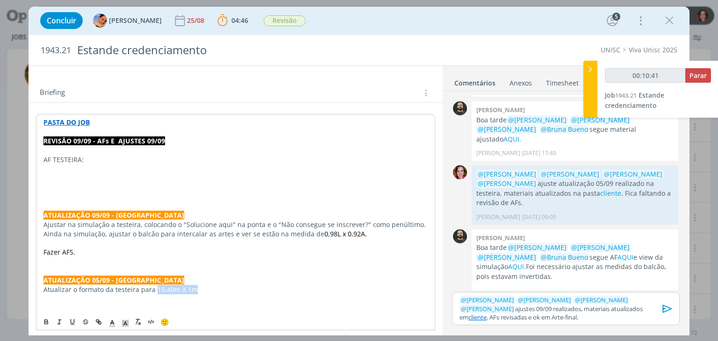
drag, startPoint x: 155, startPoint y: 289, endPoint x: 192, endPoint y: 287, distance: 37.0
click at [192, 287] on p "Atualizar o formato da testeira para 10,40m X 1m" at bounding box center [235, 289] width 384 height 9
copy p "10,40m X 1m"
click at [116, 155] on p "AF TESTEIRA:" at bounding box center [235, 159] width 384 height 9
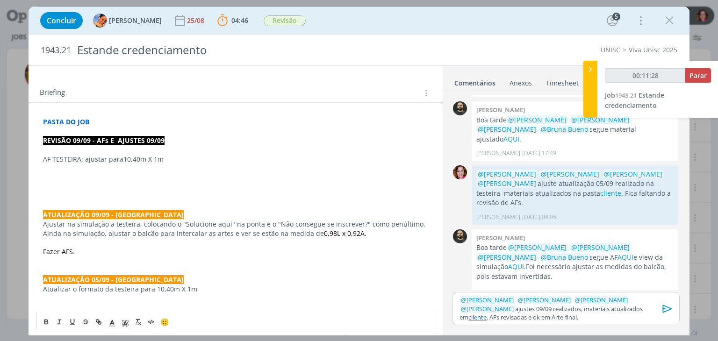
click at [184, 157] on p "AF TESTEIRA: ajustar para 10,40m X 1m" at bounding box center [235, 159] width 385 height 9
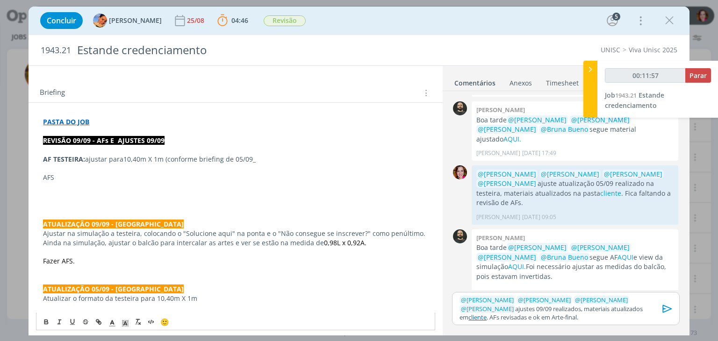
click at [88, 176] on p "AFS" at bounding box center [235, 177] width 385 height 9
click at [88, 176] on p "AFS LATERAIS:" at bounding box center [235, 177] width 385 height 9
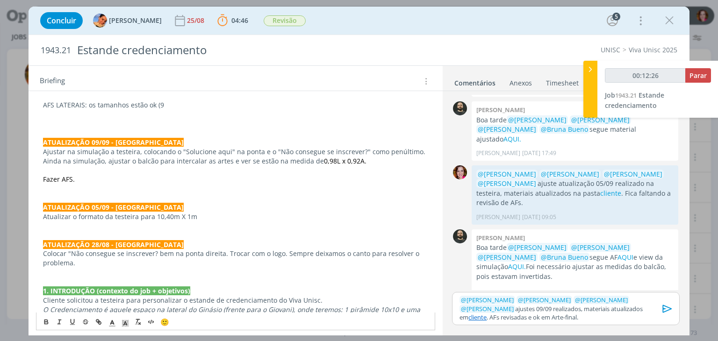
scroll to position [135, 0]
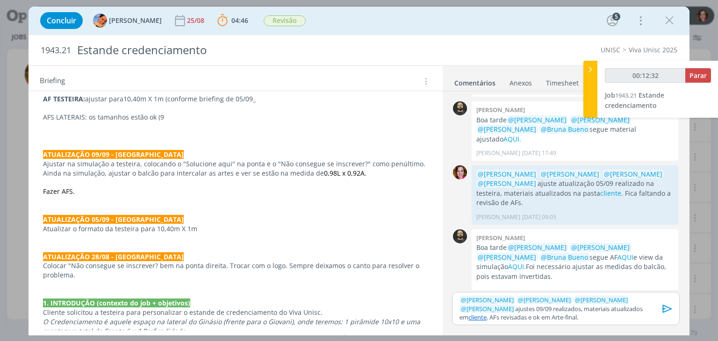
click at [191, 266] on p "Colocar "Não consegue se inscrever? bem na ponta direita. Trocar com o logo. Se…" at bounding box center [235, 270] width 385 height 19
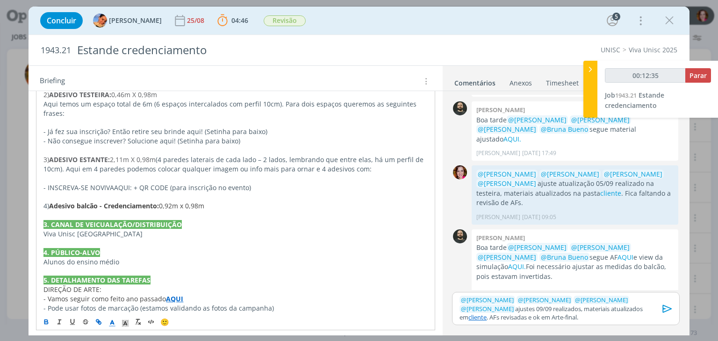
scroll to position [465, 0]
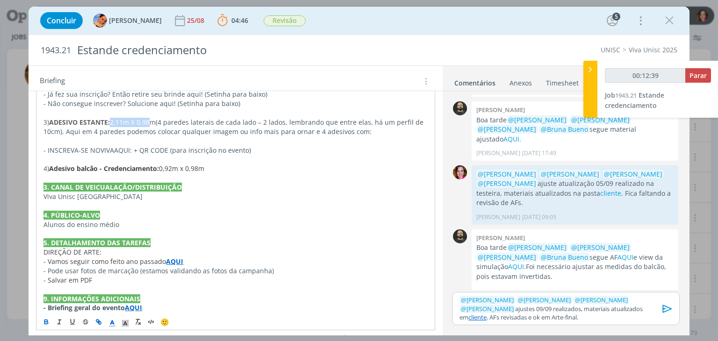
drag, startPoint x: 153, startPoint y: 120, endPoint x: 112, endPoint y: 119, distance: 41.2
click at [112, 119] on p "3) ADESIVO ESTANTE: 2,11m X 0,98m (4 paredes laterais de cada lado – 2 lados, l…" at bounding box center [235, 127] width 384 height 19
copy p "2,11m X 0,98"
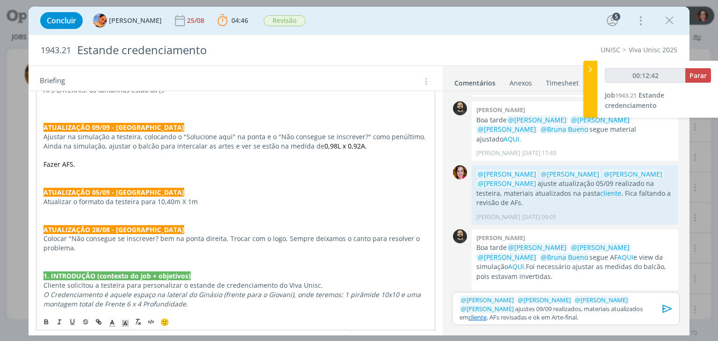
scroll to position [126, 0]
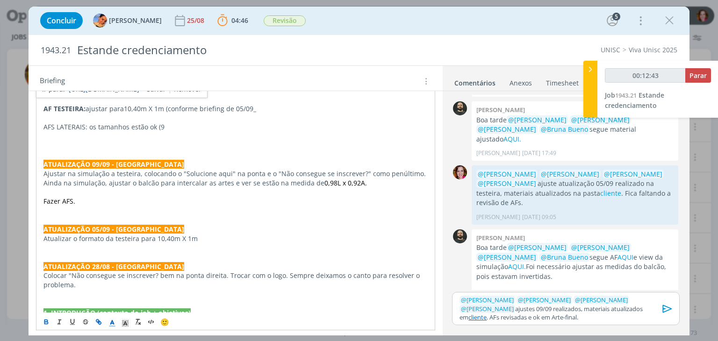
click at [161, 125] on p "AFS LATERAIS: os tamanhos estão ok (9" at bounding box center [235, 127] width 384 height 9
click at [181, 125] on p "AFS LATERAIS: os tamanhos estão ok (2,11m X 0,98" at bounding box center [235, 127] width 384 height 9
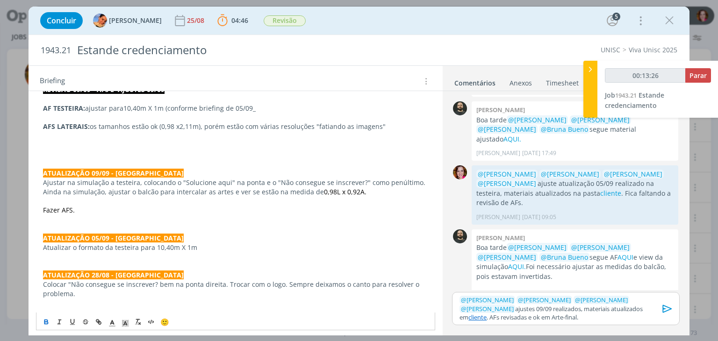
click at [81, 141] on p "dialog" at bounding box center [235, 145] width 385 height 9
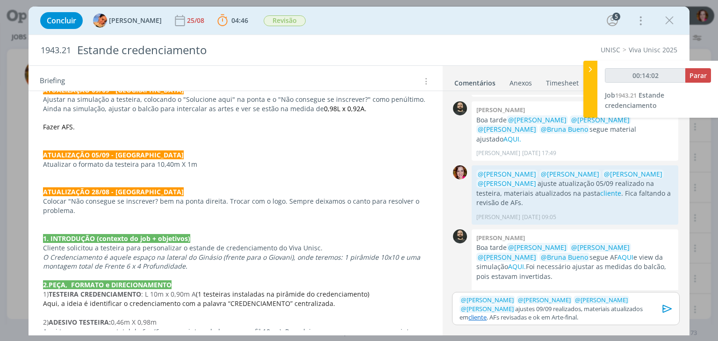
scroll to position [199, 0]
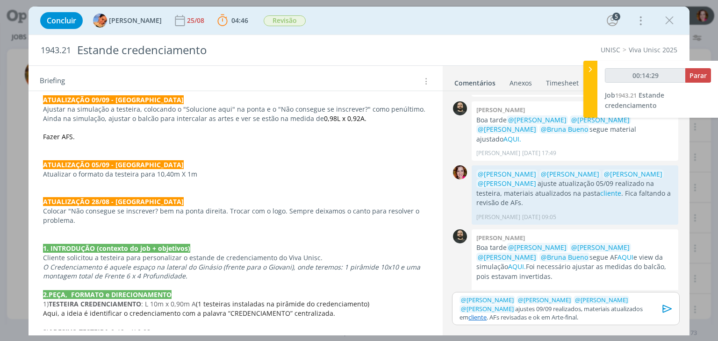
click at [95, 137] on p "Fazer AFS." at bounding box center [235, 136] width 385 height 9
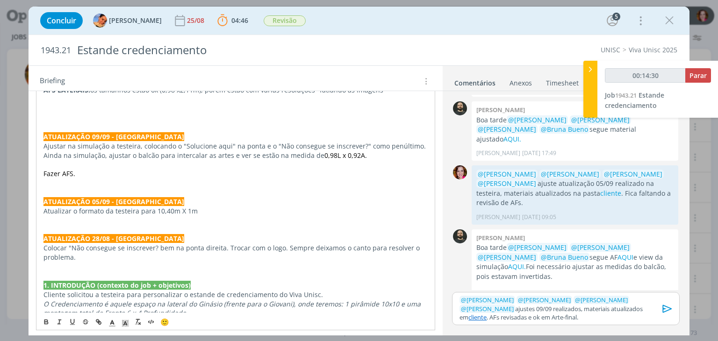
scroll to position [126, 0]
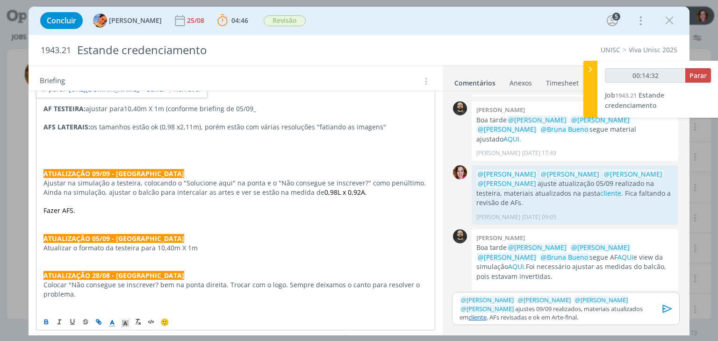
click at [390, 124] on p "AFS LATERAIS: os tamanhos estão ok (0,98 x 2,11m), porém estão com várias resol…" at bounding box center [235, 127] width 384 height 9
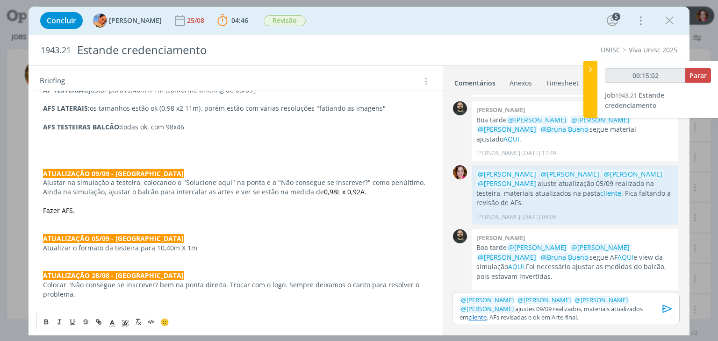
scroll to position [125, 0]
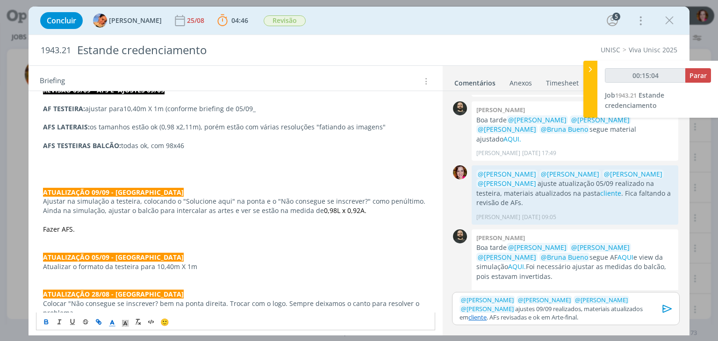
click at [167, 143] on span "todas ok, com 98x46" at bounding box center [152, 145] width 63 height 9
click at [152, 105] on span "10,40m X 1m (conforme briefing de 05/09_" at bounding box center [189, 108] width 132 height 9
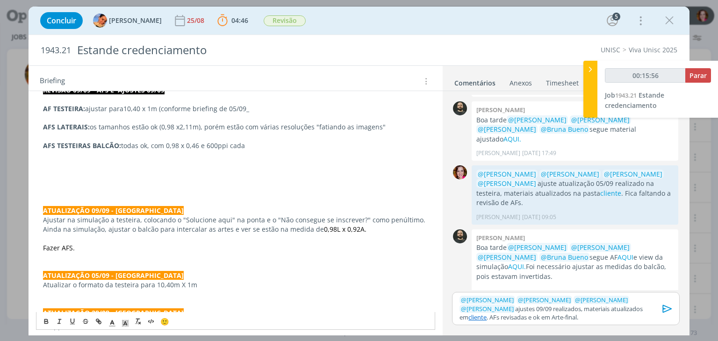
click at [226, 244] on p "Fazer AFS." at bounding box center [235, 248] width 385 height 9
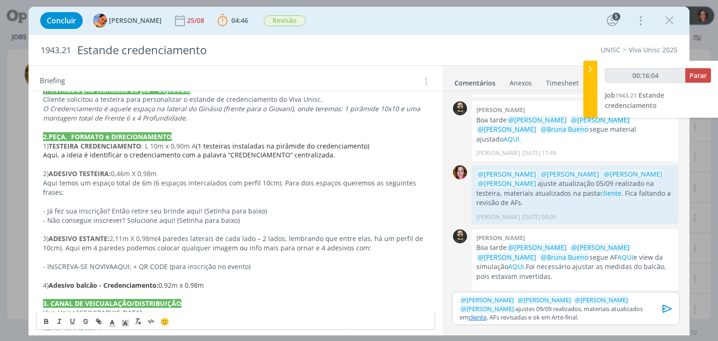
scroll to position [376, 0]
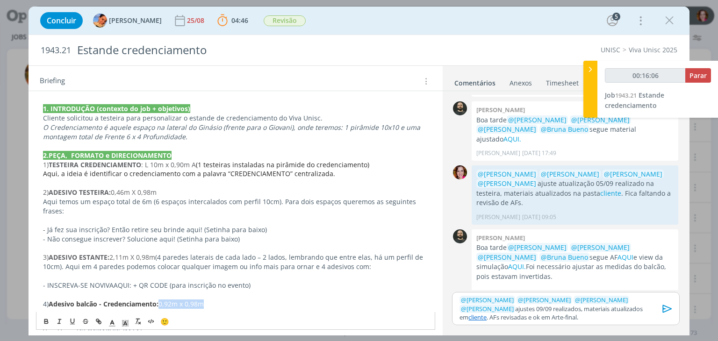
drag, startPoint x: 211, startPoint y: 302, endPoint x: 163, endPoint y: 302, distance: 48.6
click at [163, 302] on p "4) Adesivo balcão - Credenciamento: 0,92m x 0,98m" at bounding box center [235, 304] width 385 height 9
copy span "0,92m x 0,98m"
click at [225, 104] on p "1. INTRODUÇÃO (contexto do job + objetivos)" at bounding box center [235, 108] width 385 height 9
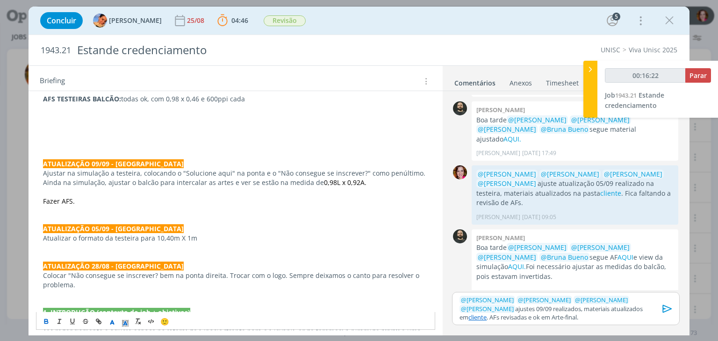
scroll to position [125, 0]
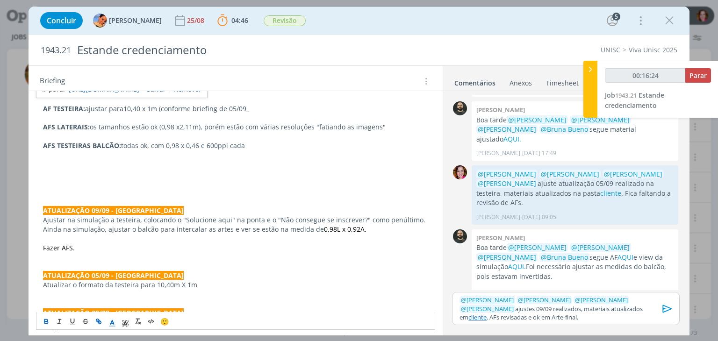
click at [278, 151] on p "dialog" at bounding box center [235, 155] width 385 height 9
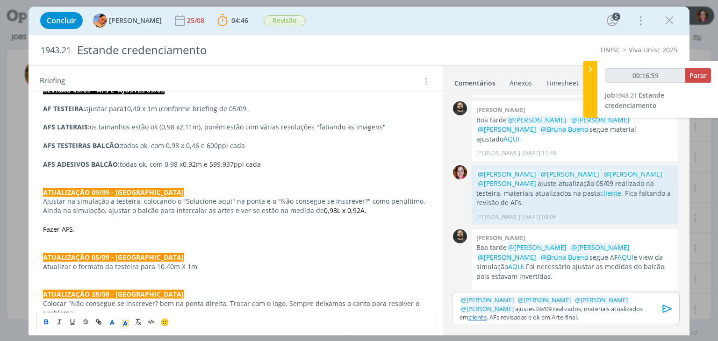
click at [640, 311] on p "﻿ @ Patrick Freitas ﻿ ﻿ @ Karoline Arend ﻿ ﻿ @ Luíza Santana ﻿ ﻿ @ Beatriz Luch…" at bounding box center [566, 309] width 212 height 26
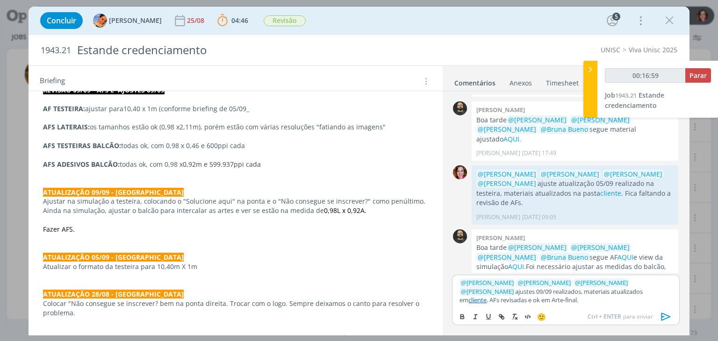
scroll to position [362, 0]
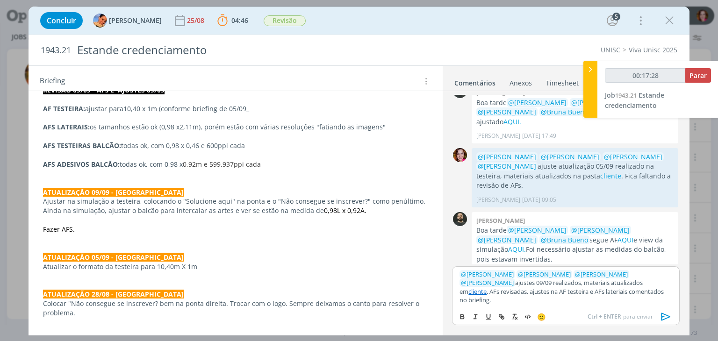
click at [557, 301] on p "﻿ @ Patrick Freitas ﻿ ﻿ @ Karoline Arend ﻿ ﻿ @ Luíza Santana ﻿ ﻿ @ Beatriz Luch…" at bounding box center [566, 287] width 212 height 35
click at [662, 313] on icon "dialog" at bounding box center [666, 317] width 14 height 14
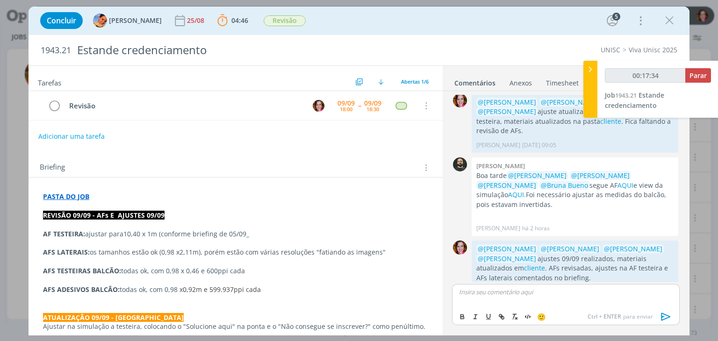
scroll to position [399, 0]
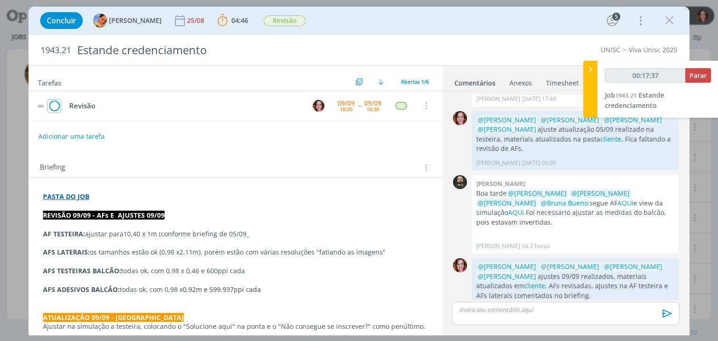
click at [56, 106] on icon "dialog" at bounding box center [54, 106] width 13 height 14
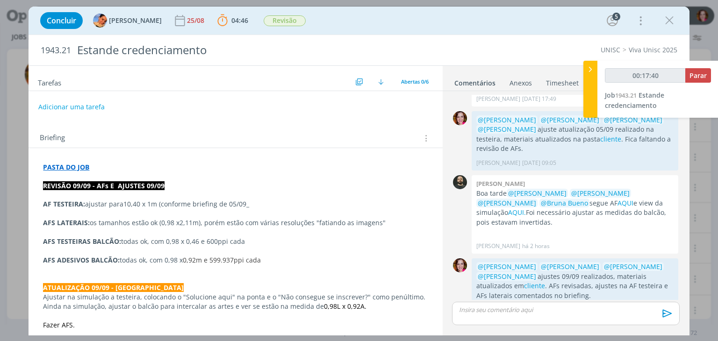
type input "00:17:41"
click at [693, 78] on span "Parar" at bounding box center [698, 75] width 17 height 9
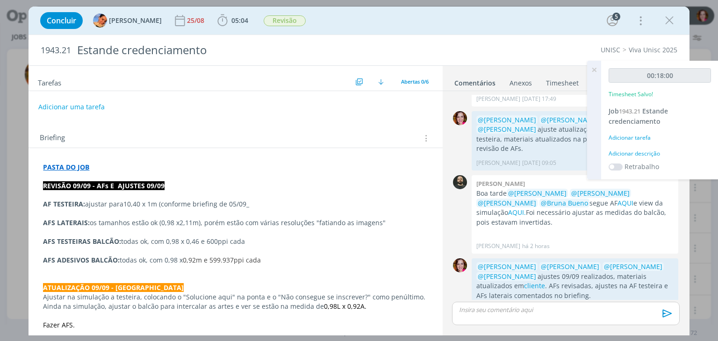
click at [628, 154] on div "Adicionar descrição" at bounding box center [660, 154] width 102 height 8
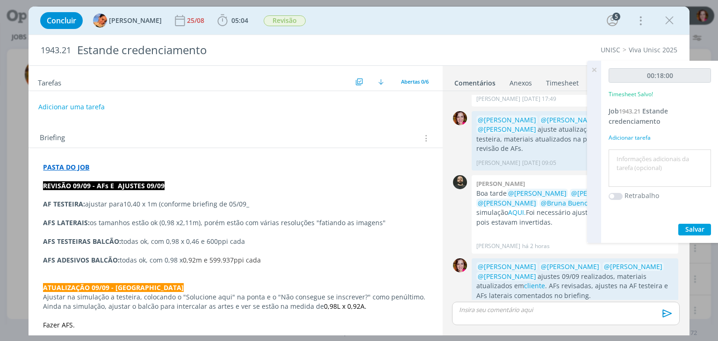
click at [628, 154] on textarea at bounding box center [660, 168] width 98 height 33
type textarea "Revisão ajustes 09/09 e AFs"
click at [692, 228] on span "Salvar" at bounding box center [695, 229] width 19 height 9
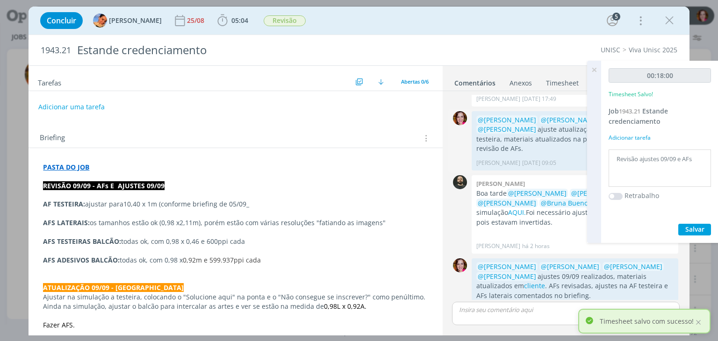
scroll to position [398, 0]
click at [592, 69] on icon at bounding box center [594, 70] width 17 height 18
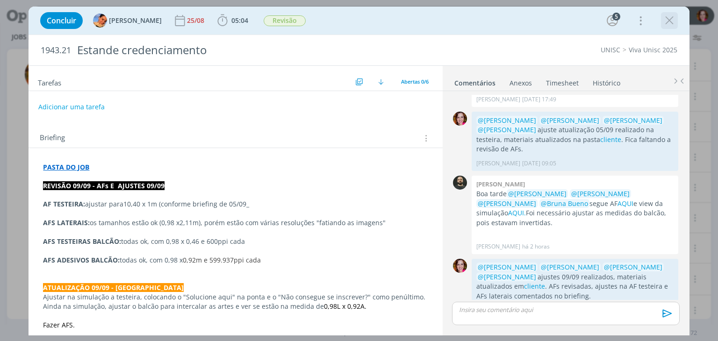
click at [668, 22] on icon "dialog" at bounding box center [670, 21] width 14 height 14
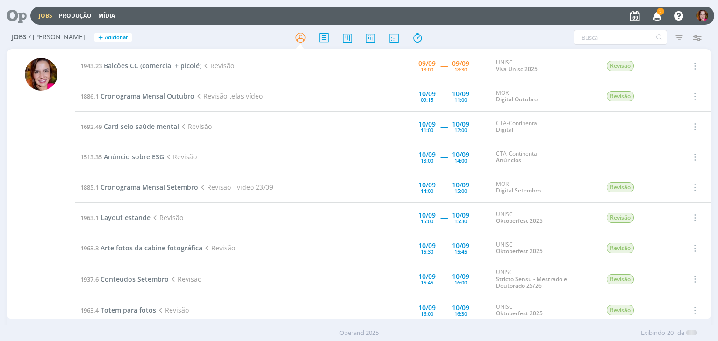
click at [657, 16] on icon "button" at bounding box center [658, 15] width 16 height 16
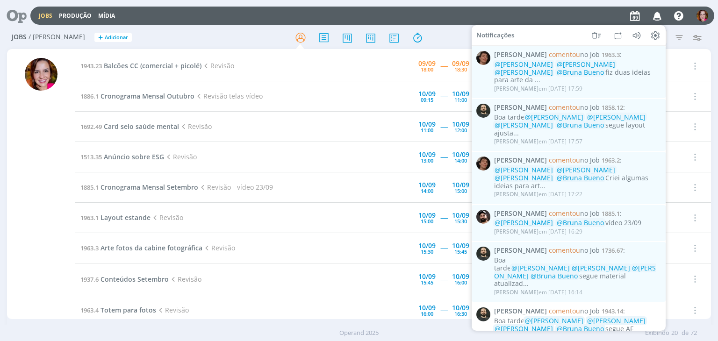
click at [429, 20] on div "Jobs Produção Mídia Notificações Patrick Meireles comentou no Job 1963.3 : @Kar…" at bounding box center [372, 16] width 684 height 18
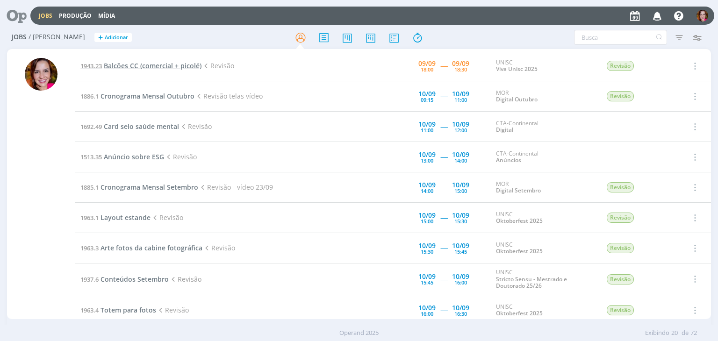
click at [112, 65] on span "Balcões CC (comercial + picolé)" at bounding box center [153, 65] width 98 height 9
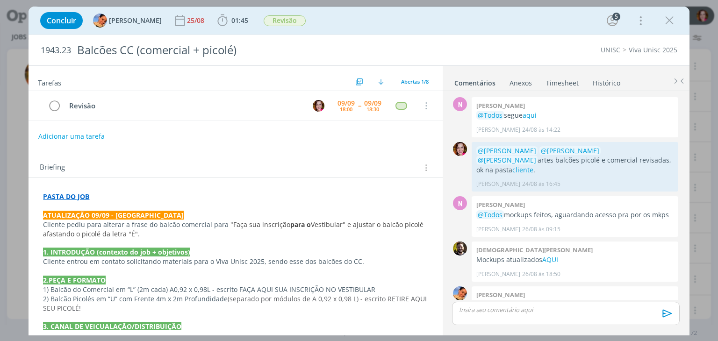
scroll to position [182, 0]
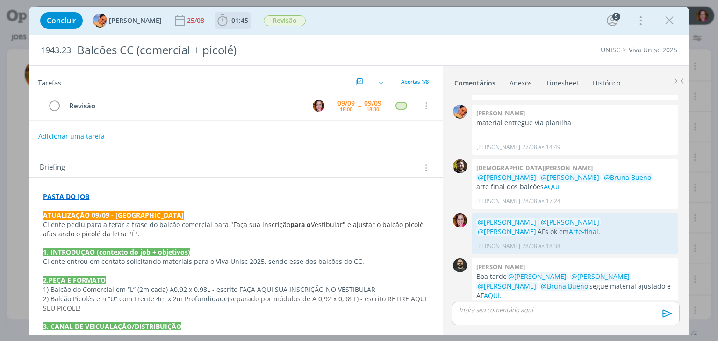
click at [231, 21] on span "01:45" at bounding box center [239, 20] width 17 height 9
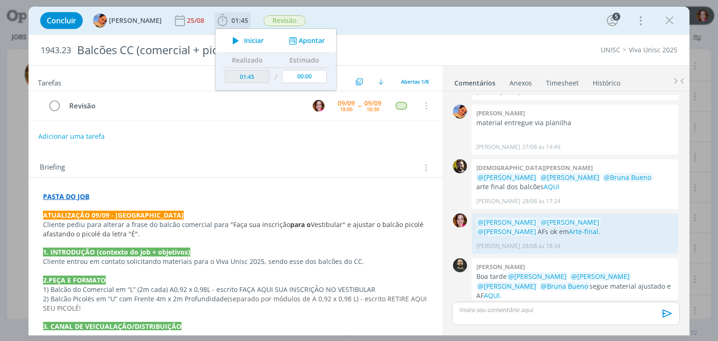
click at [228, 41] on icon "dialog" at bounding box center [236, 41] width 16 height 12
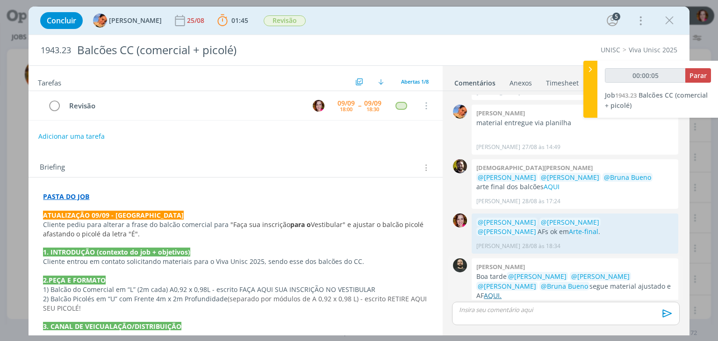
click at [502, 291] on link "AQUI." at bounding box center [493, 295] width 18 height 9
click at [550, 182] on link "AQUI" at bounding box center [552, 186] width 16 height 9
click at [156, 265] on p "Cliente entrou em contato solicitando materiais para o Viva Unisc 2025, sendo e…" at bounding box center [235, 261] width 385 height 9
type input "00:03:29"
click at [485, 310] on p "dialog" at bounding box center [566, 310] width 212 height 8
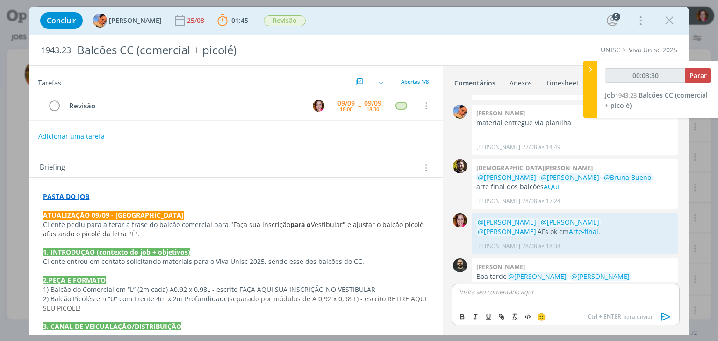
scroll to position [200, 0]
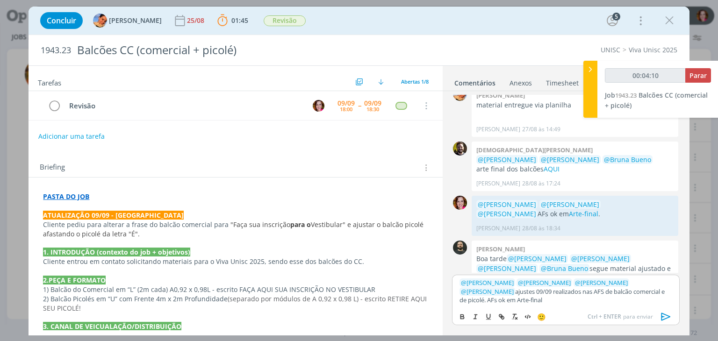
type input "00:04:11"
type input "Arte-final"
type input "00:04:13"
paste input "https://sobeae.sharepoint.com/sites/SOBEAE/Documentos%20Compartilhados/Forms/Al…"
type input "https://sobeae.sharepoint.com/sites/SOBEAE/Documentos%20Compartilhados/Forms/Al…"
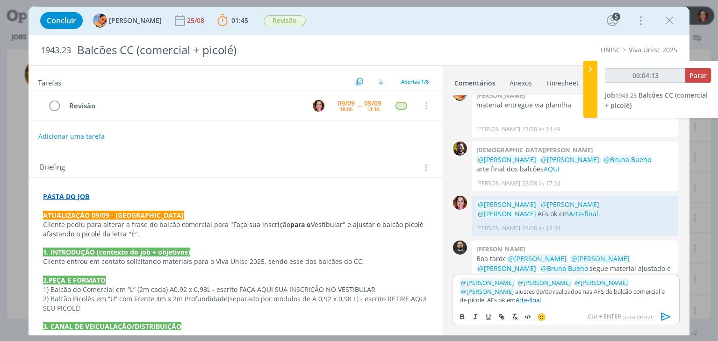
scroll to position [0, 0]
click at [665, 317] on icon "dialog" at bounding box center [666, 317] width 14 height 14
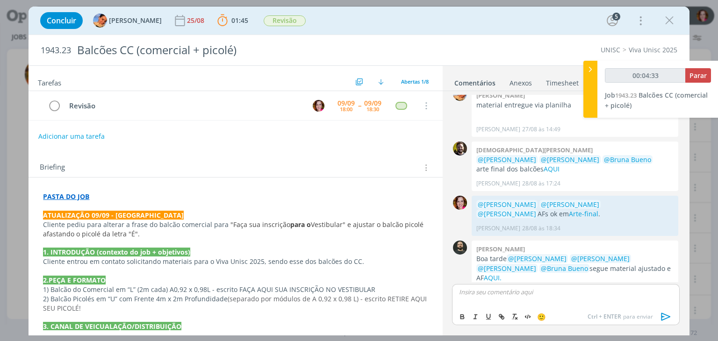
scroll to position [254, 0]
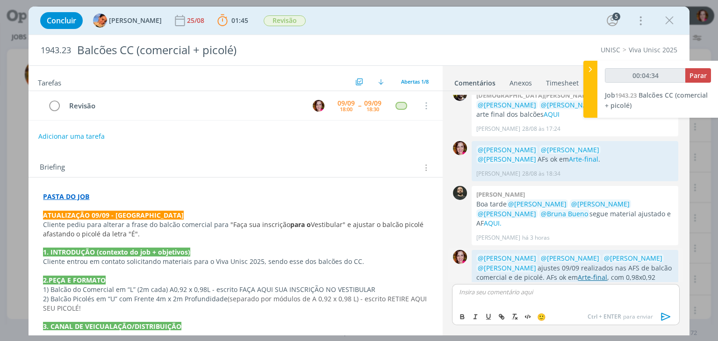
click at [578, 273] on link "Arte-final" at bounding box center [592, 277] width 29 height 9
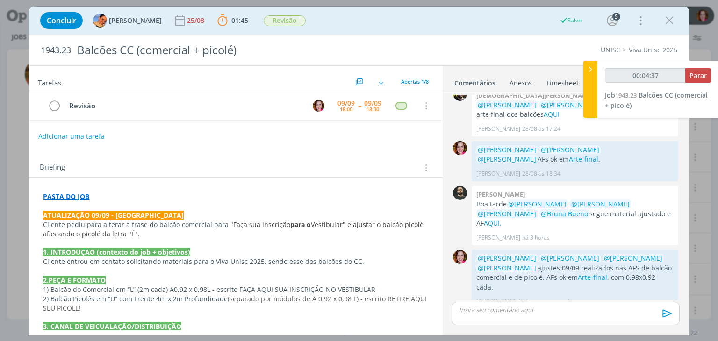
scroll to position [237, 0]
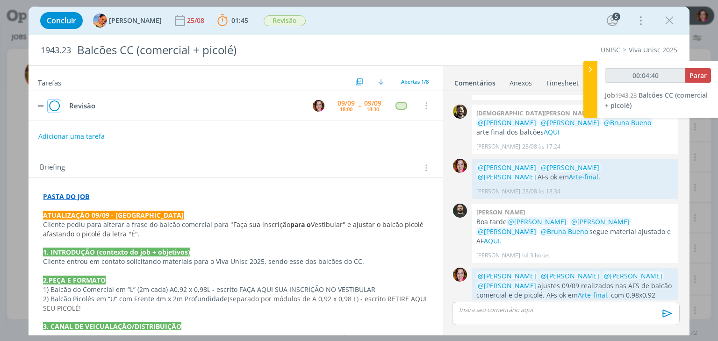
click at [55, 103] on icon "dialog" at bounding box center [54, 106] width 13 height 14
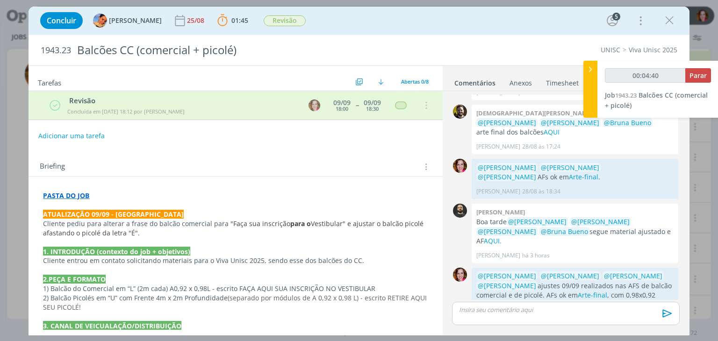
type input "00:04:41"
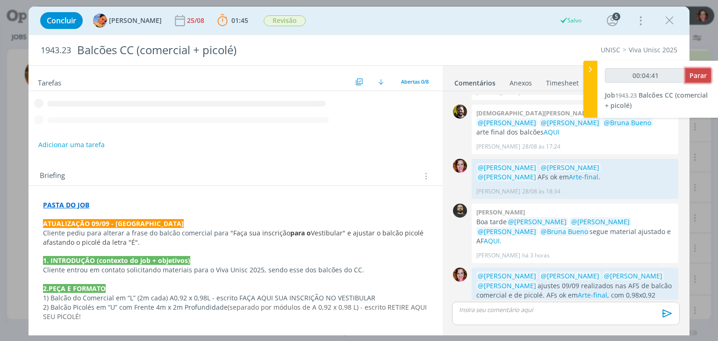
click at [698, 79] on span "Parar" at bounding box center [698, 75] width 17 height 9
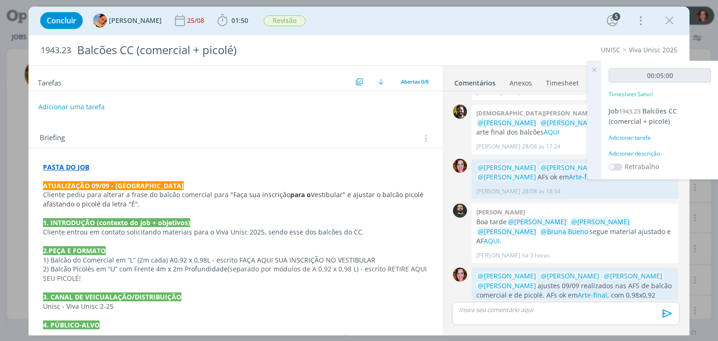
click at [645, 154] on div "Adicionar descrição" at bounding box center [660, 154] width 102 height 8
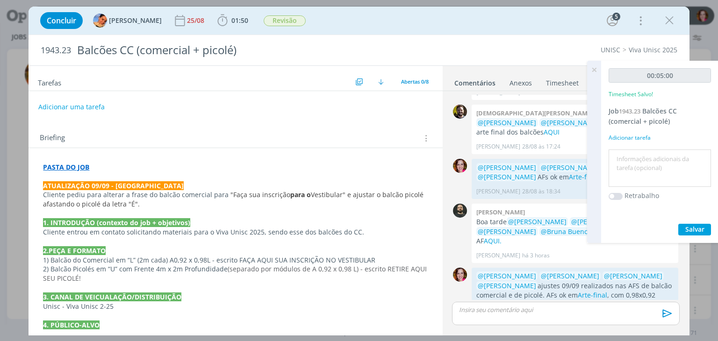
click at [645, 154] on textarea at bounding box center [660, 168] width 98 height 33
type textarea "Revisão ajustes AFs 09/09"
click at [686, 228] on span "Salvar" at bounding box center [695, 229] width 19 height 9
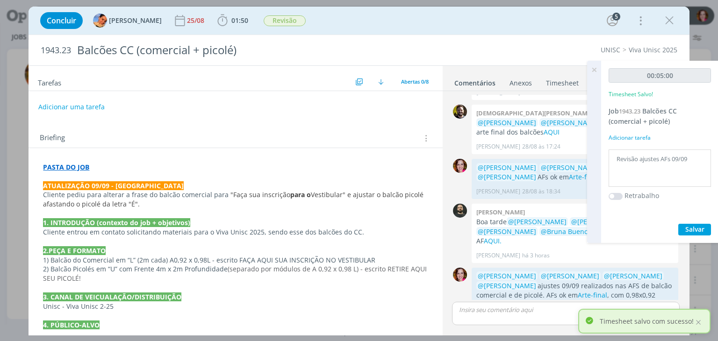
click at [595, 68] on icon at bounding box center [594, 70] width 17 height 18
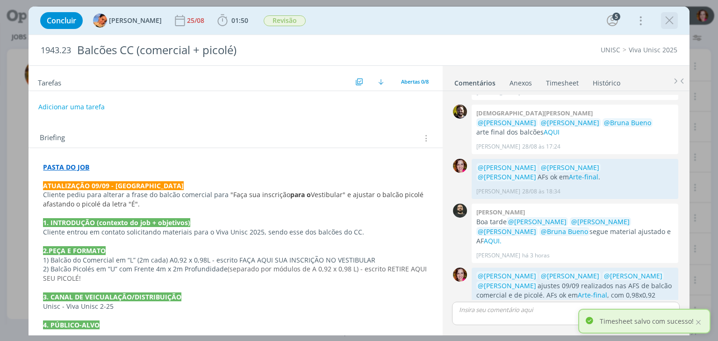
click at [670, 22] on icon "dialog" at bounding box center [670, 21] width 14 height 14
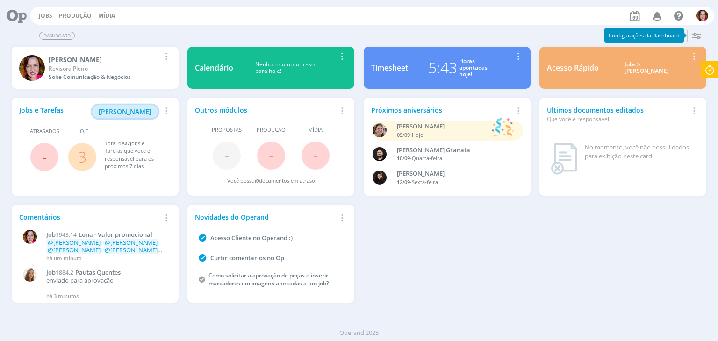
click at [141, 115] on span "[PERSON_NAME]" at bounding box center [125, 111] width 53 height 9
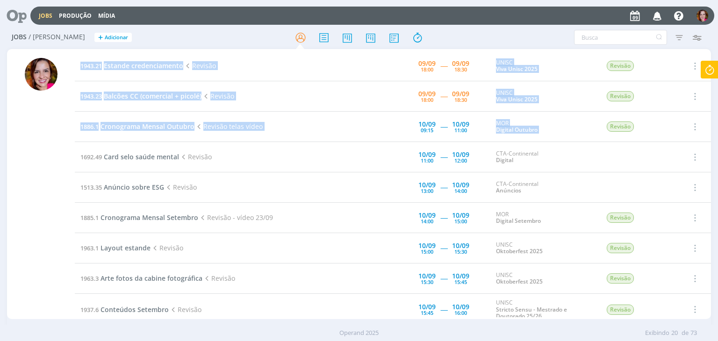
drag, startPoint x: 708, startPoint y: 119, endPoint x: 709, endPoint y: 136, distance: 16.9
click at [709, 136] on div "1943.21 Estande credenciamento Revisão [DATE] 18:00 ----- [DATE] 18:30 UNISC Vi…" at bounding box center [393, 184] width 636 height 267
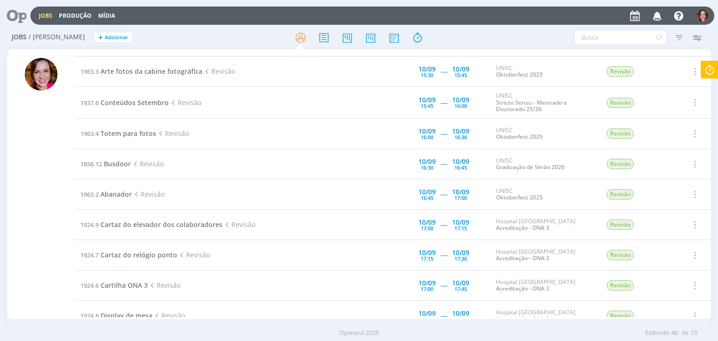
scroll to position [198, 0]
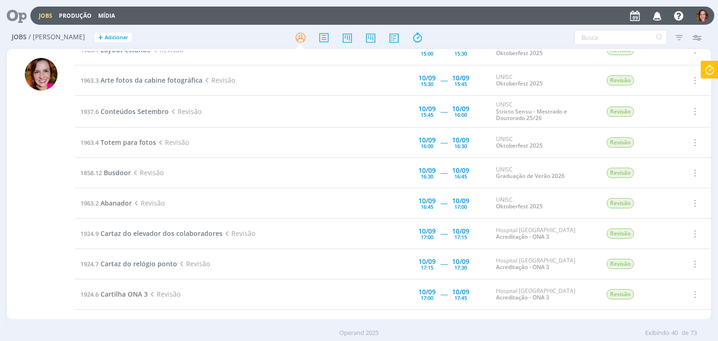
click at [707, 237] on td "Selecionar Concluir Cancelar" at bounding box center [695, 234] width 34 height 30
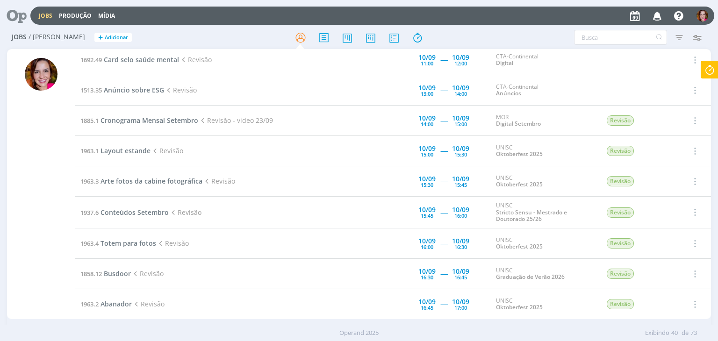
scroll to position [92, 0]
